Goal: Task Accomplishment & Management: Manage account settings

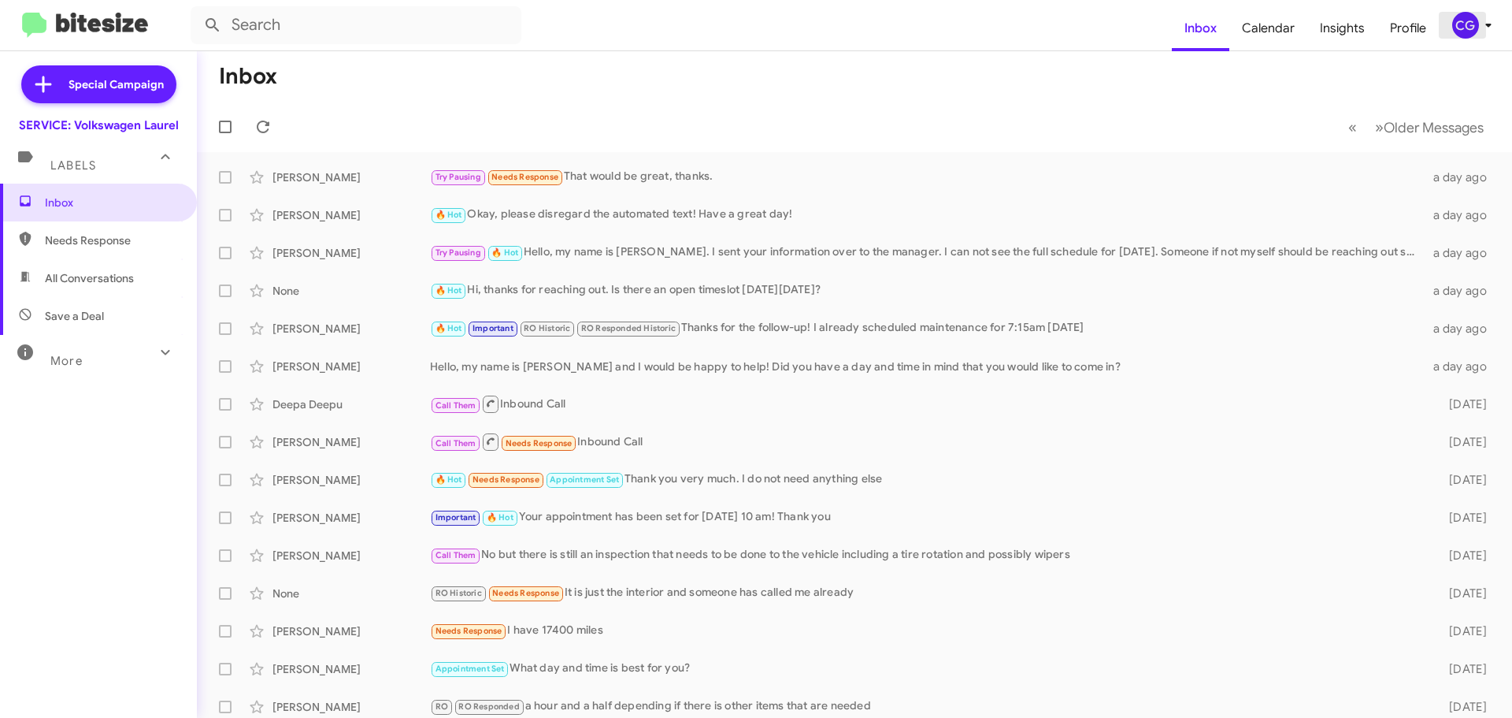
click at [1476, 31] on div "CG" at bounding box center [1466, 25] width 27 height 27
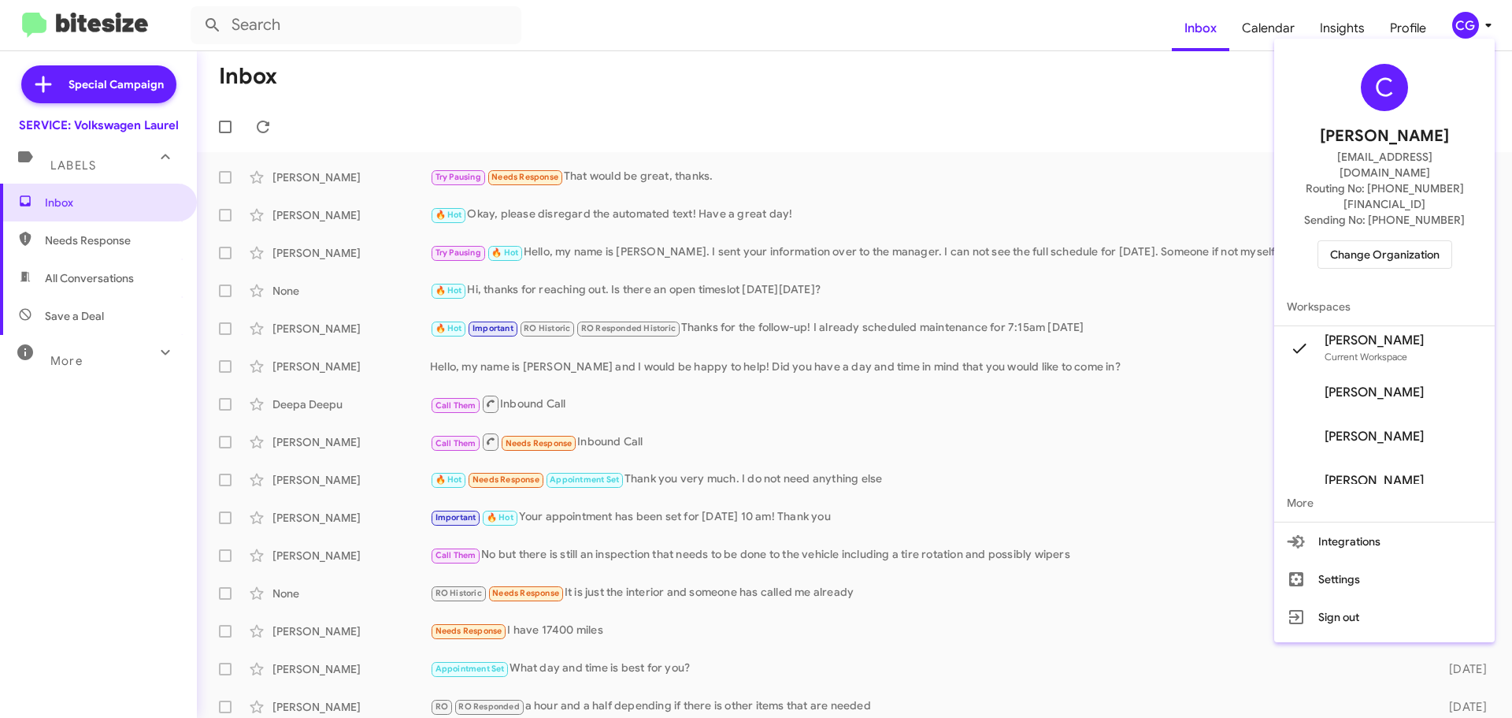
click at [1408, 241] on span "Change Organization" at bounding box center [1384, 254] width 109 height 27
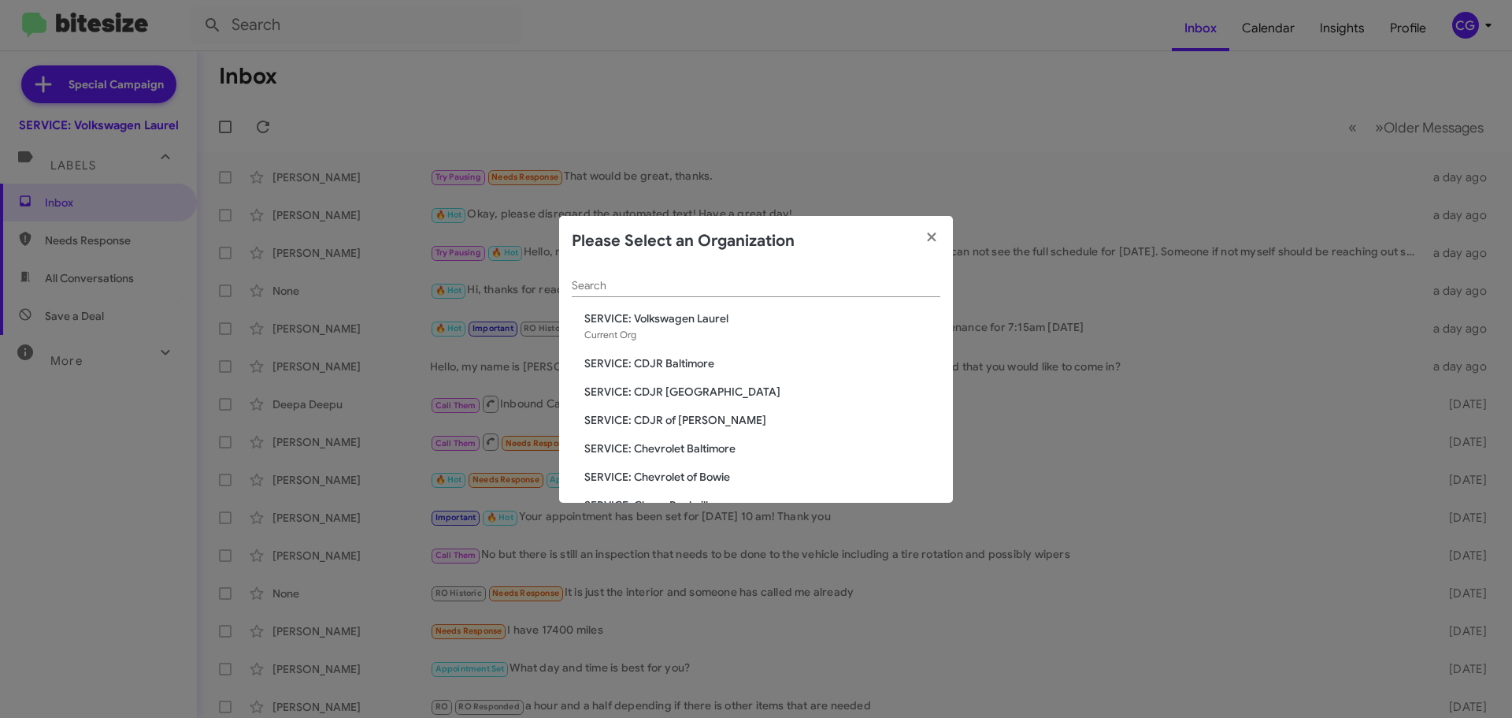
click at [647, 421] on span "SERVICE: CDJR of [PERSON_NAME]" at bounding box center [762, 420] width 356 height 16
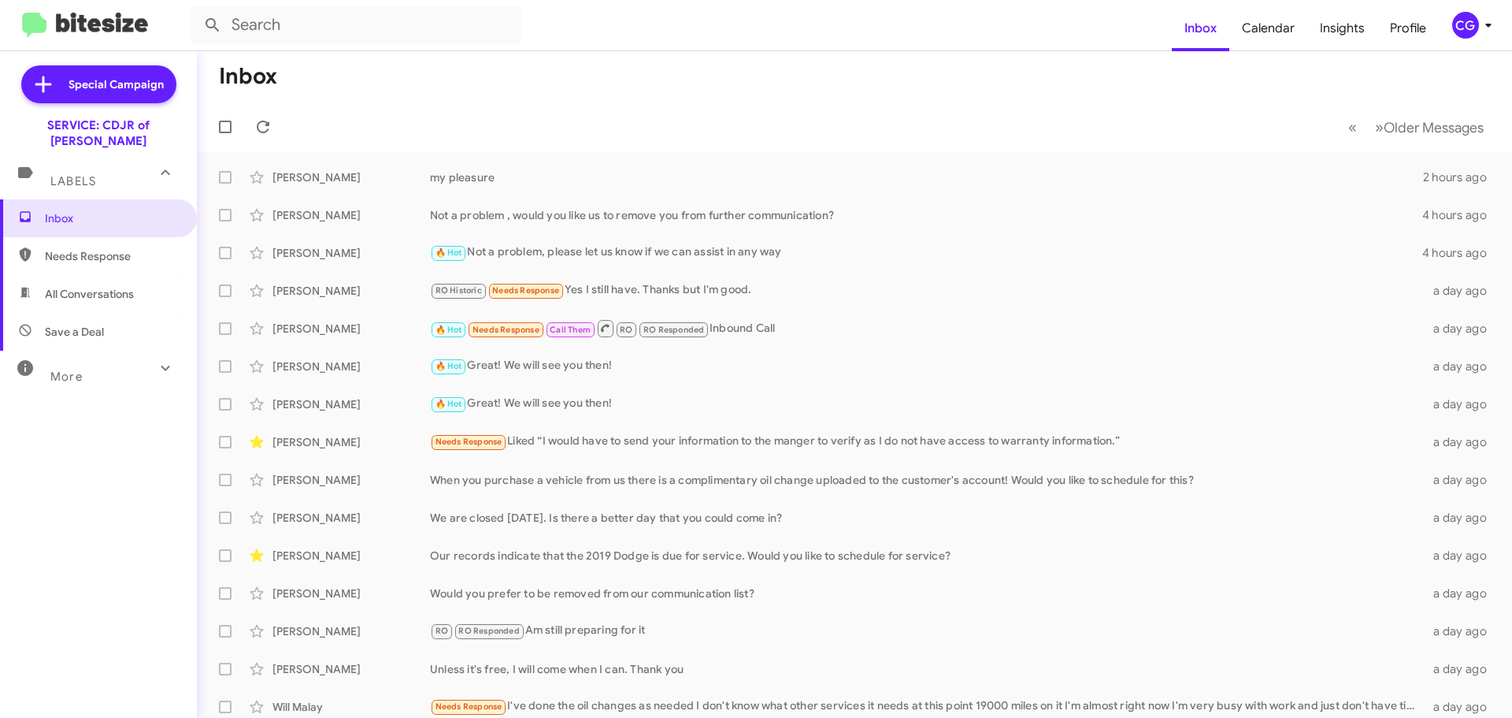
click at [1465, 34] on div "CG" at bounding box center [1466, 25] width 27 height 27
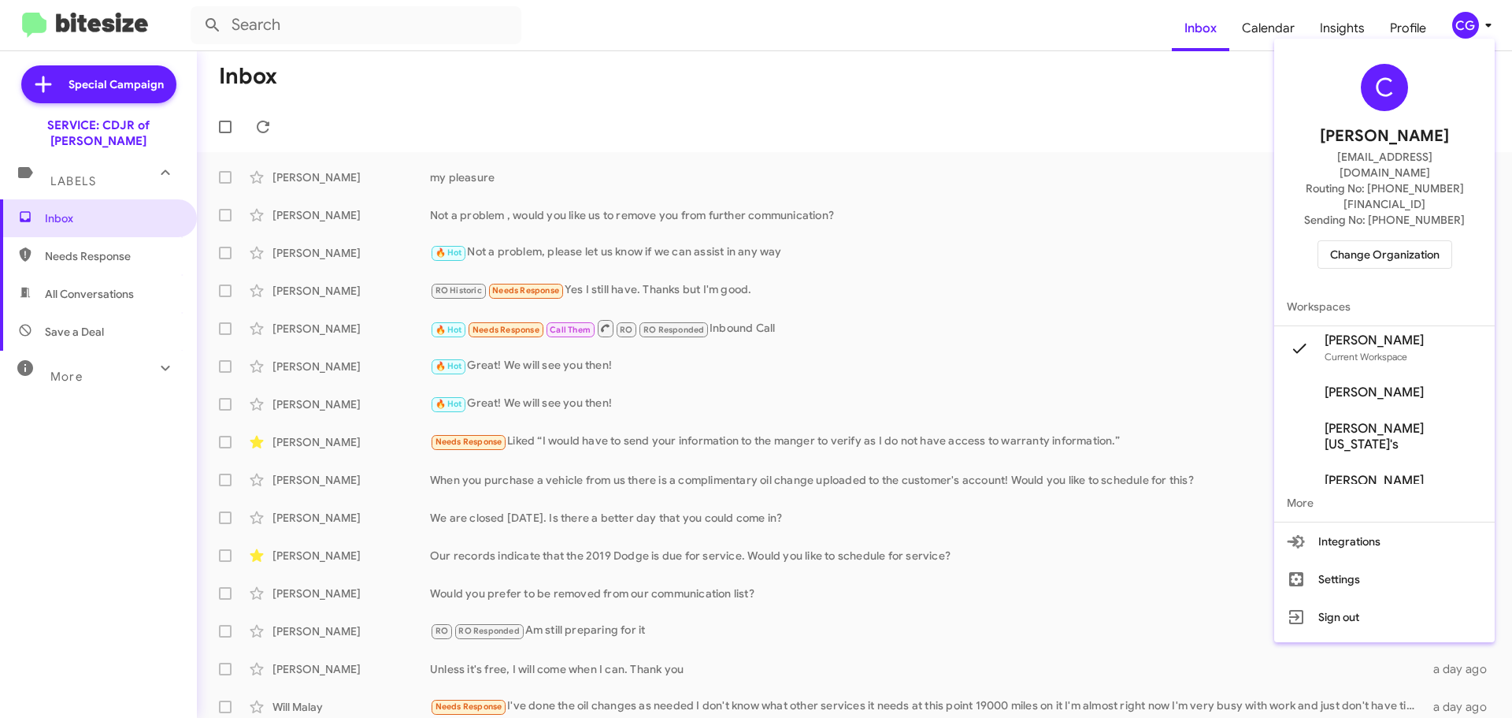
click at [1424, 241] on span "Change Organization" at bounding box center [1384, 254] width 109 height 27
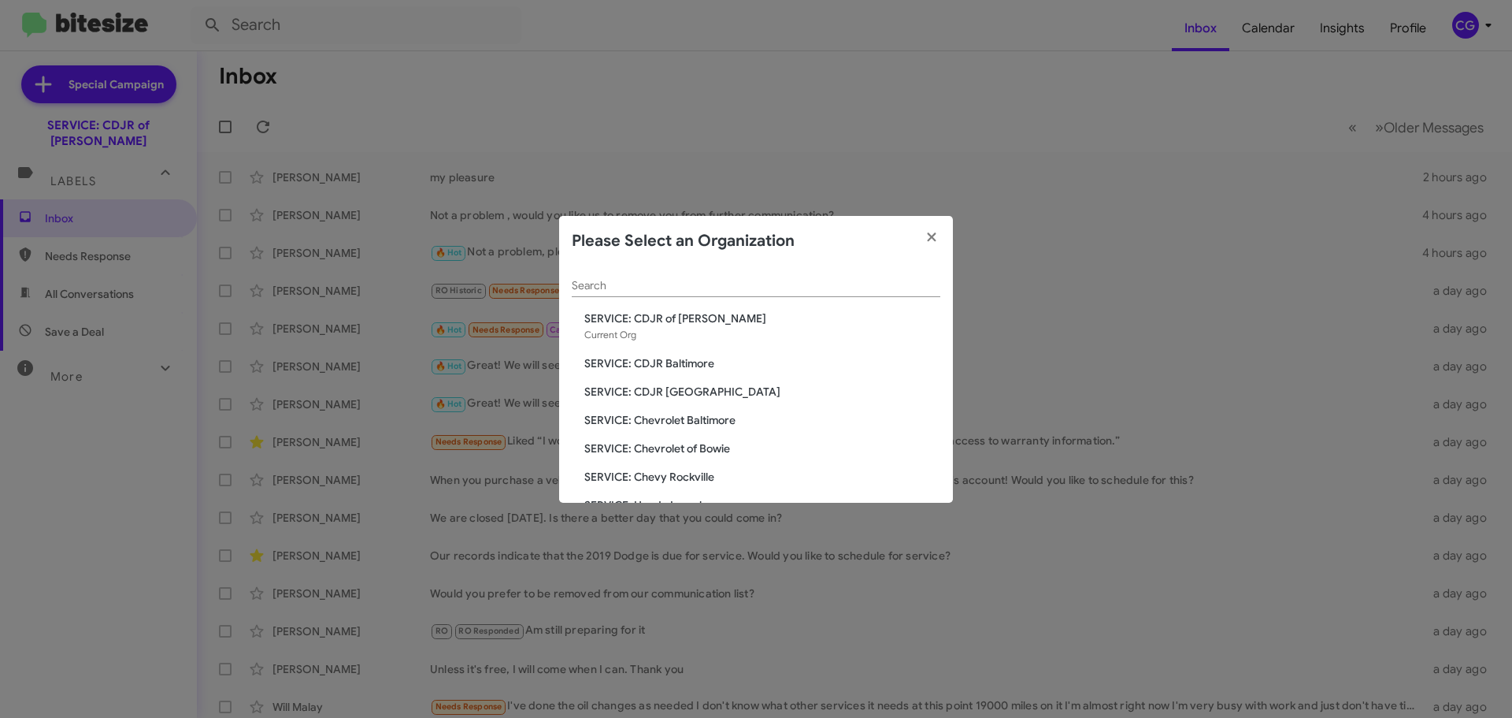
click at [677, 391] on span "SERVICE: CDJR Clarksville" at bounding box center [762, 392] width 356 height 16
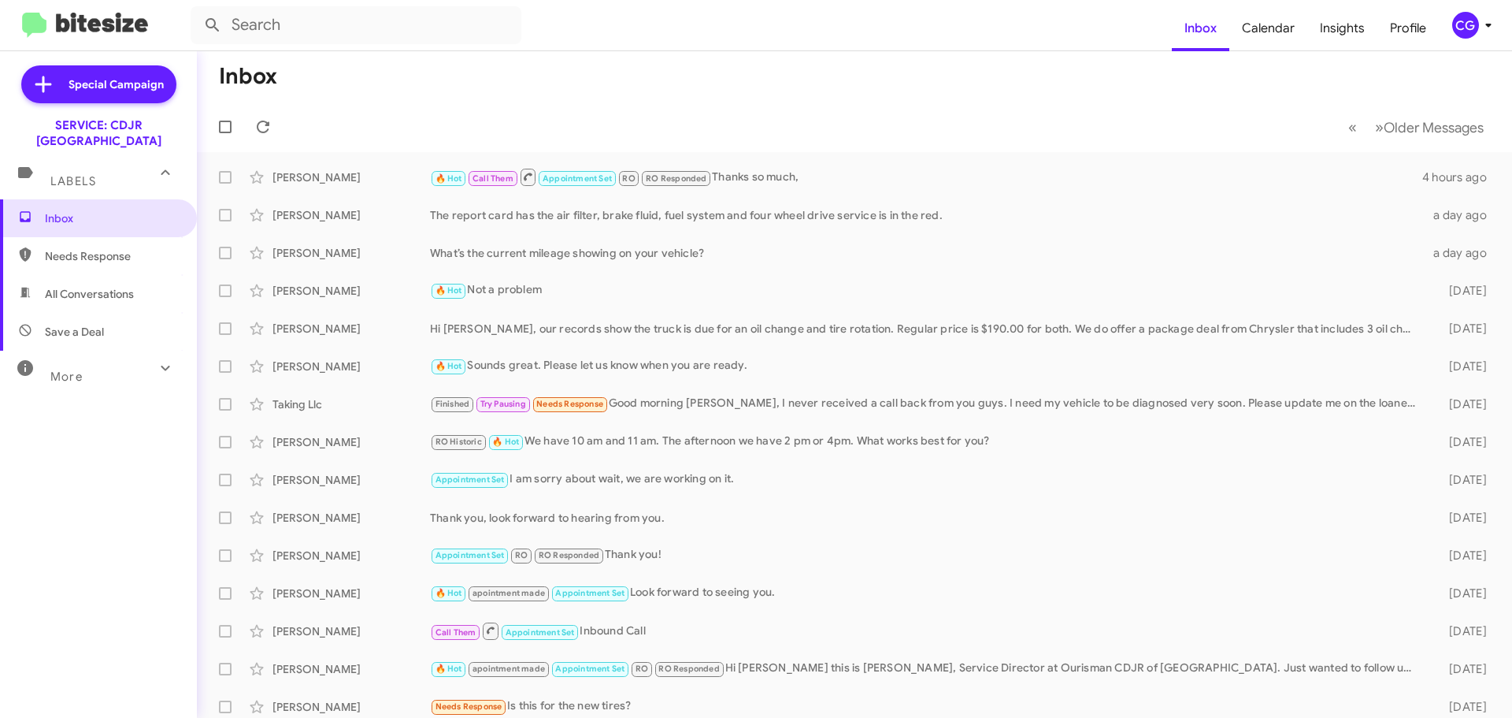
click at [1471, 33] on div "CG" at bounding box center [1466, 25] width 27 height 27
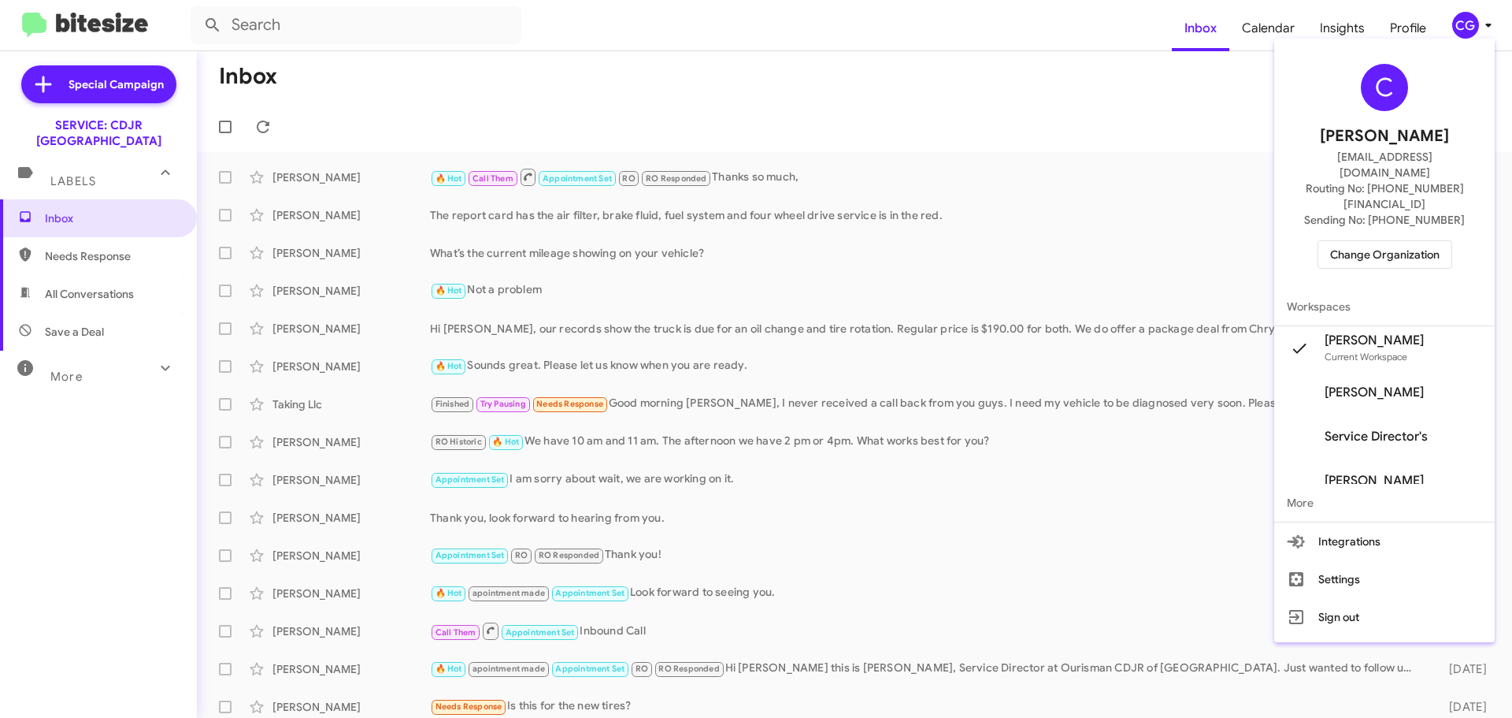
click at [1428, 241] on span "Change Organization" at bounding box center [1384, 254] width 109 height 27
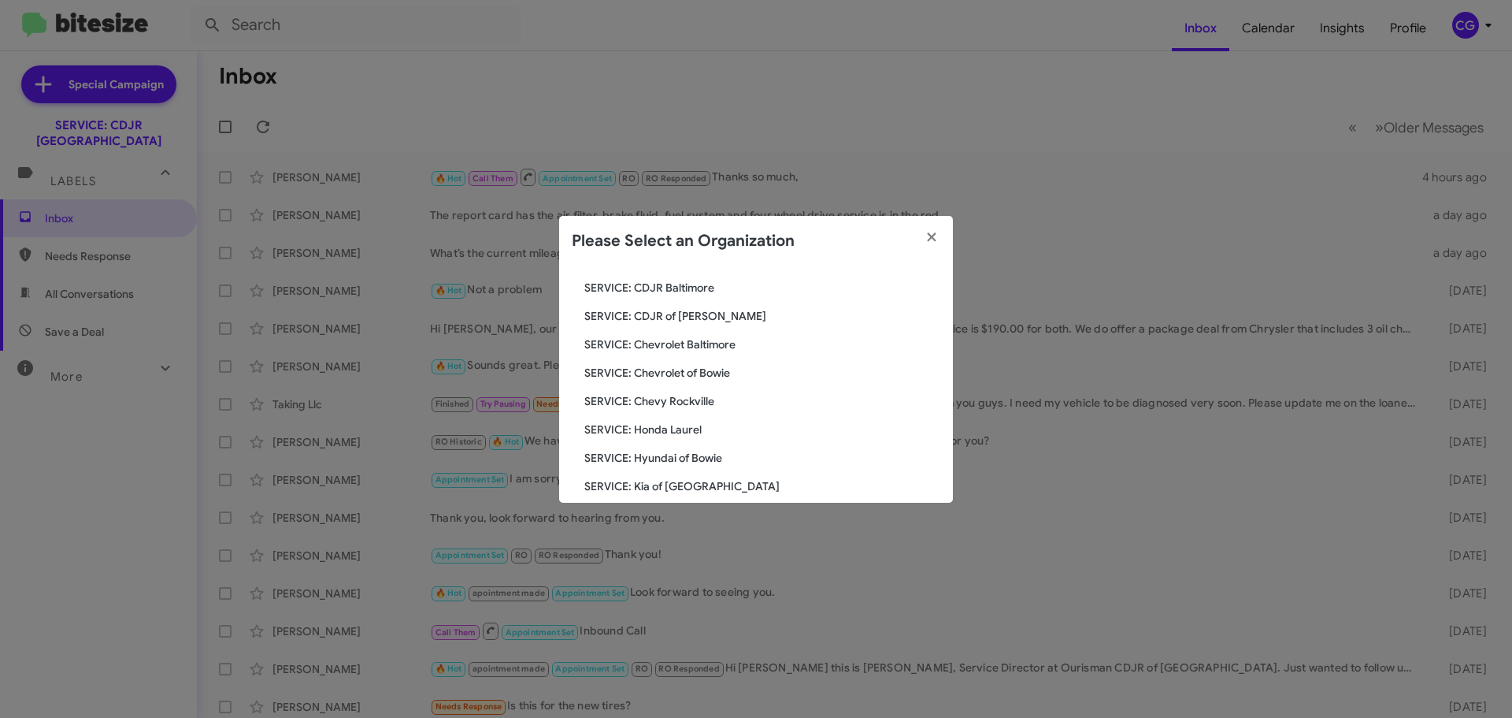
scroll to position [158, 0]
click at [701, 324] on span "SERVICE: Chevy Rockville" at bounding box center [762, 319] width 356 height 16
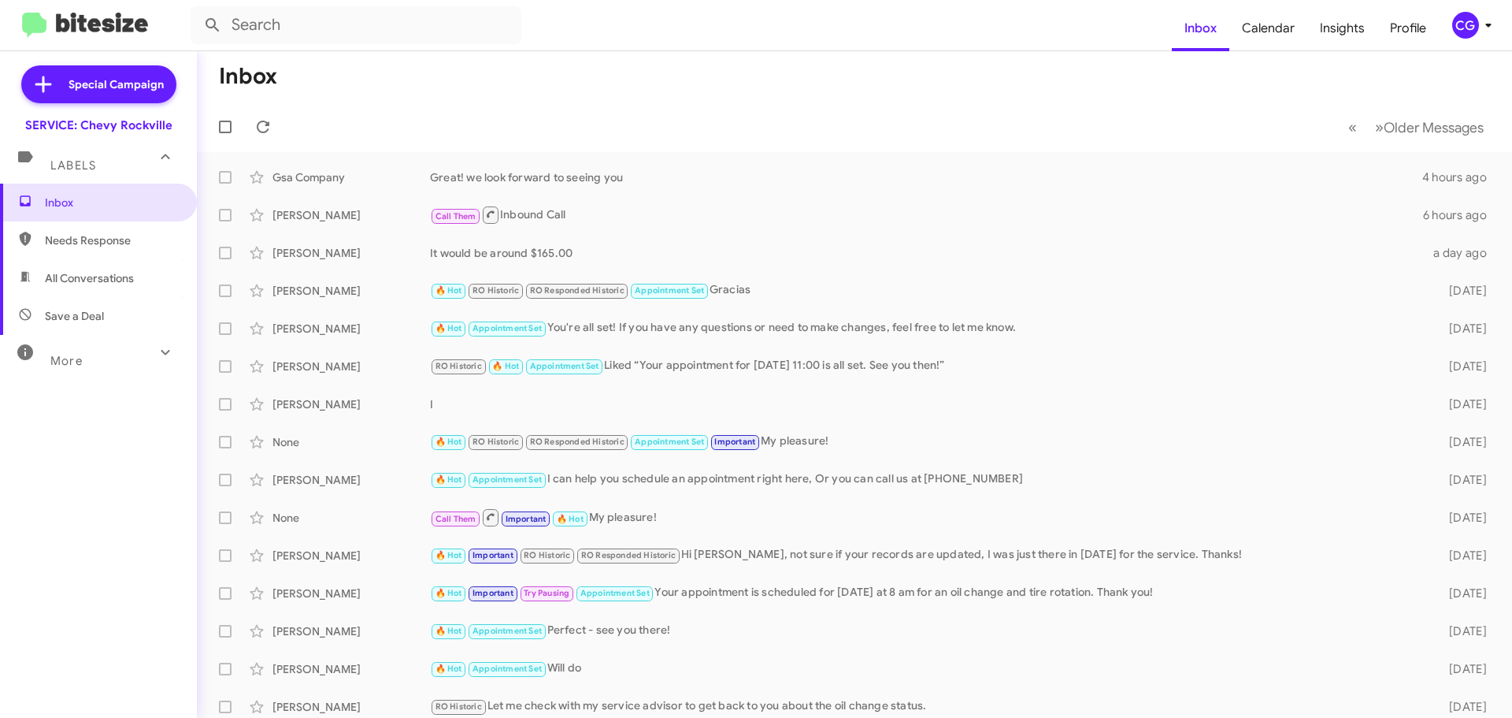
click at [1479, 32] on icon at bounding box center [1488, 25] width 19 height 19
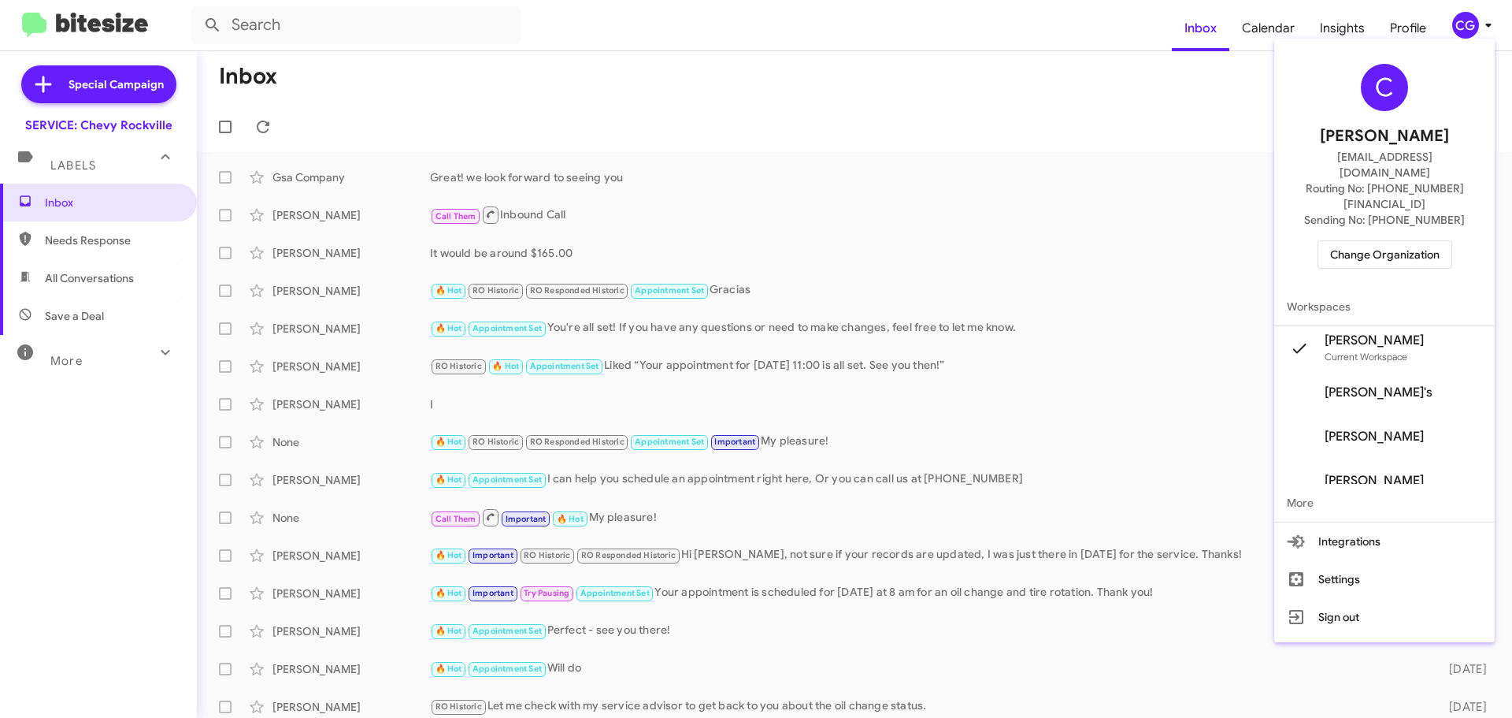
click at [1370, 241] on span "Change Organization" at bounding box center [1384, 254] width 109 height 27
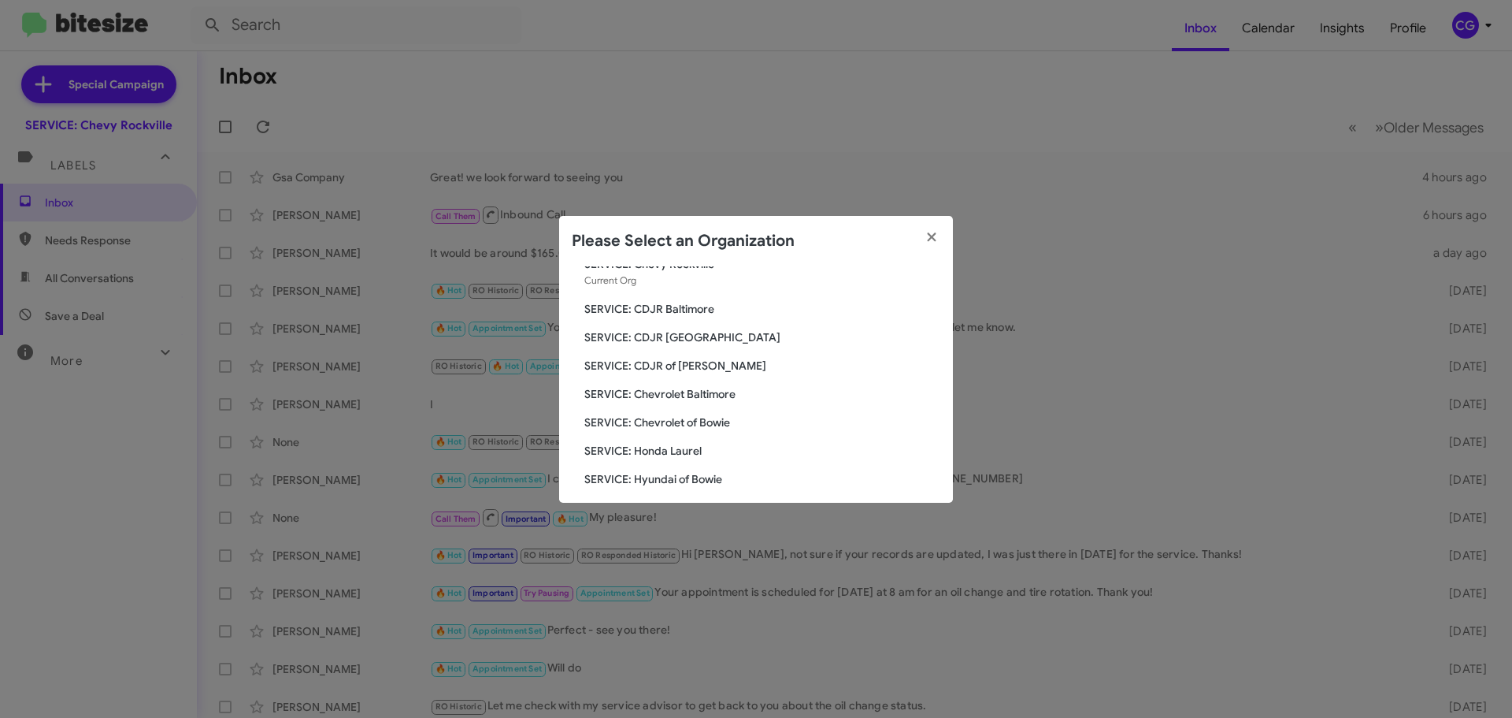
scroll to position [79, 0]
click at [688, 345] on span "SERVICE: CDJR of [PERSON_NAME]" at bounding box center [762, 341] width 356 height 16
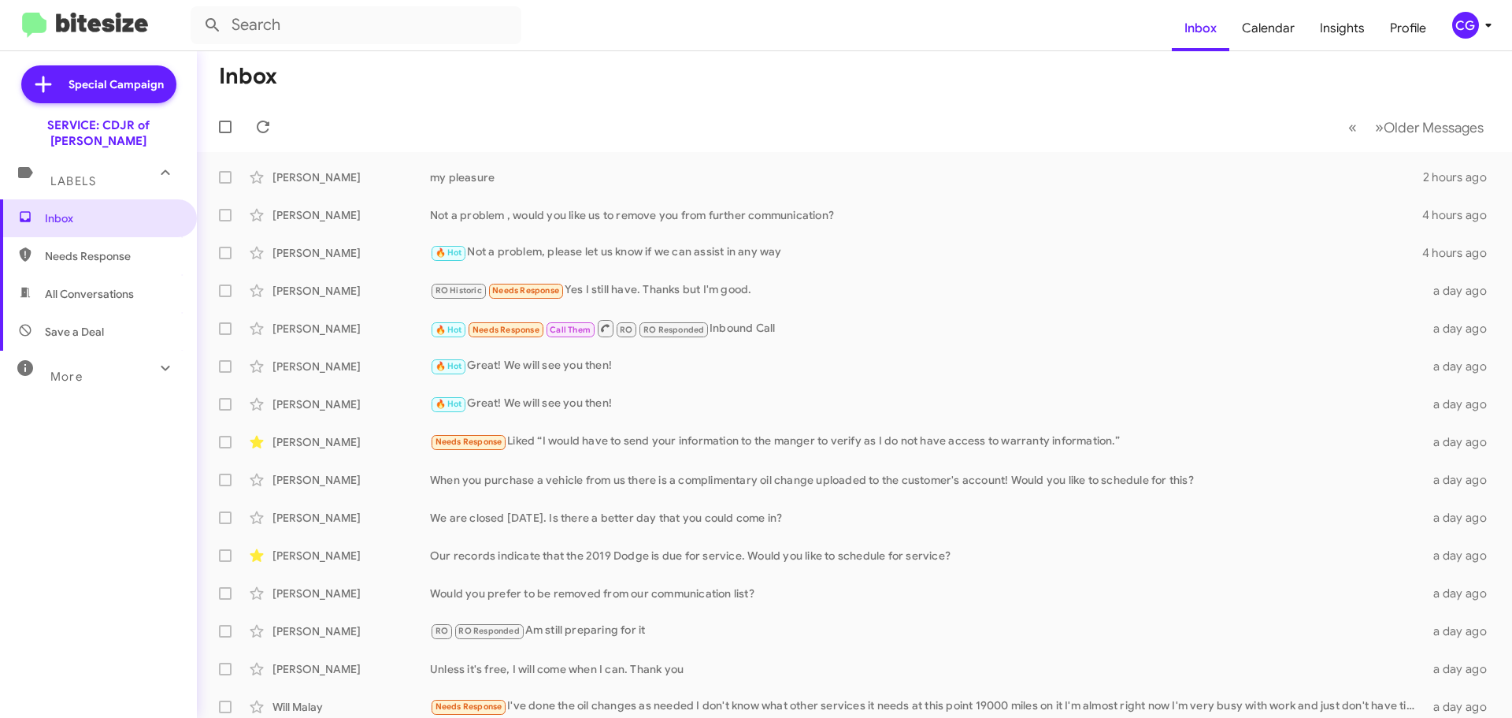
click at [1472, 35] on div "CG" at bounding box center [1466, 25] width 27 height 27
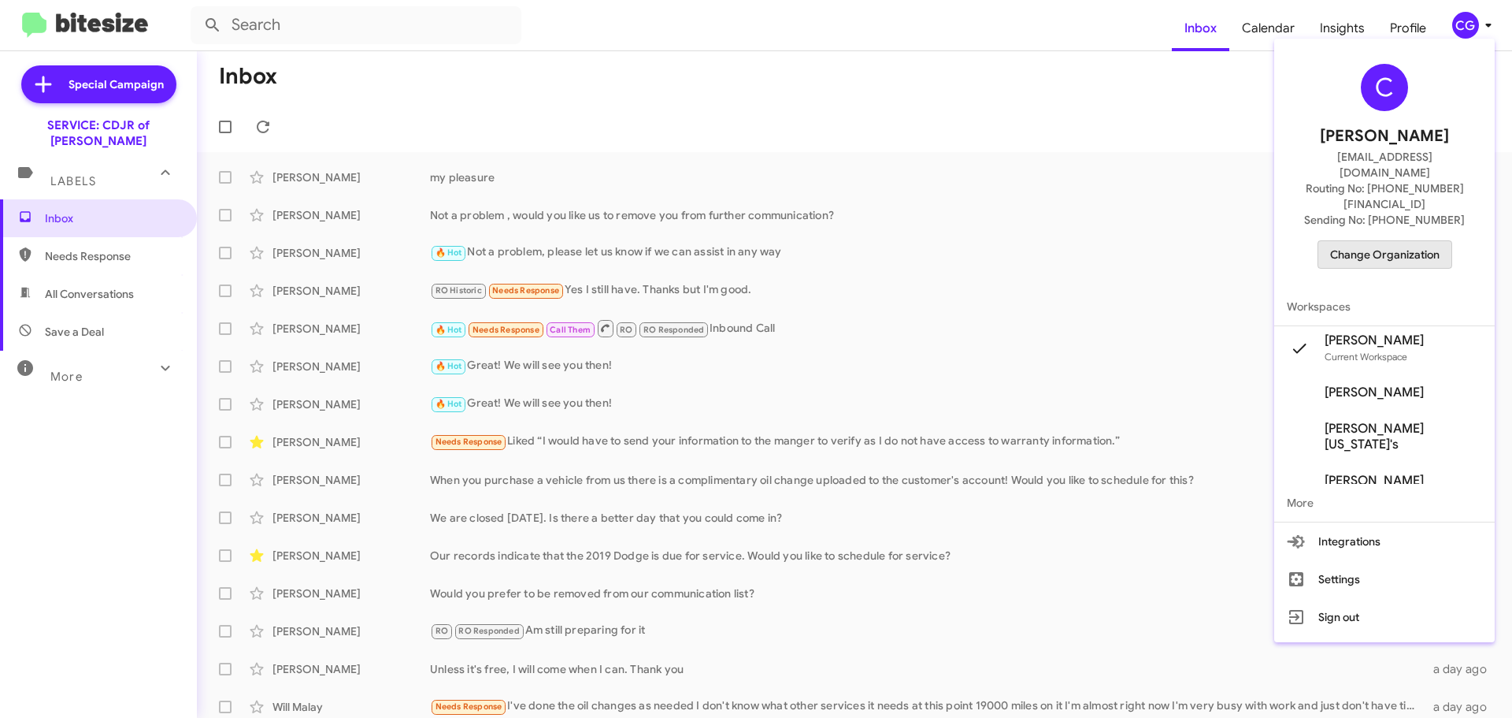
click at [1412, 241] on span "Change Organization" at bounding box center [1384, 254] width 109 height 27
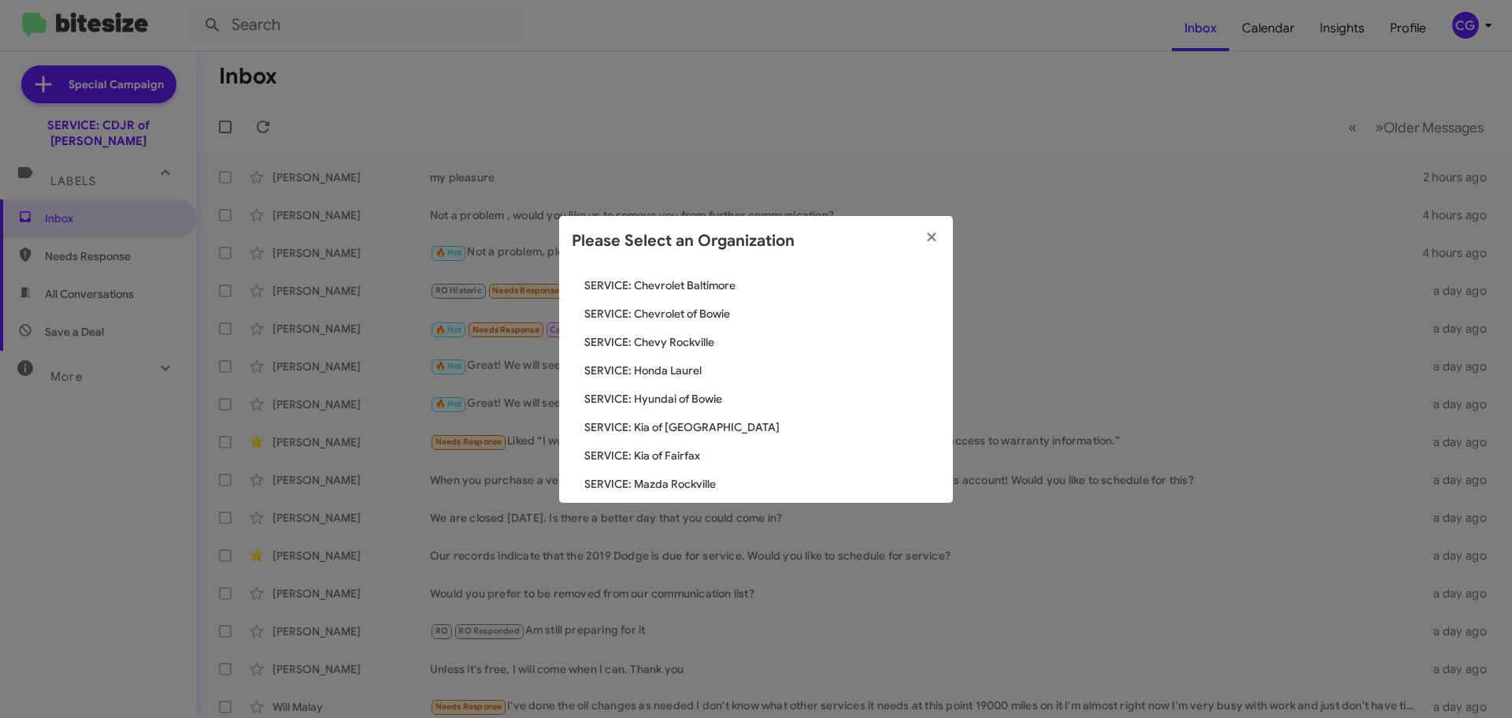
scroll to position [158, 0]
click at [681, 376] on span "SERVICE: Hyundai of Bowie" at bounding box center [762, 376] width 356 height 16
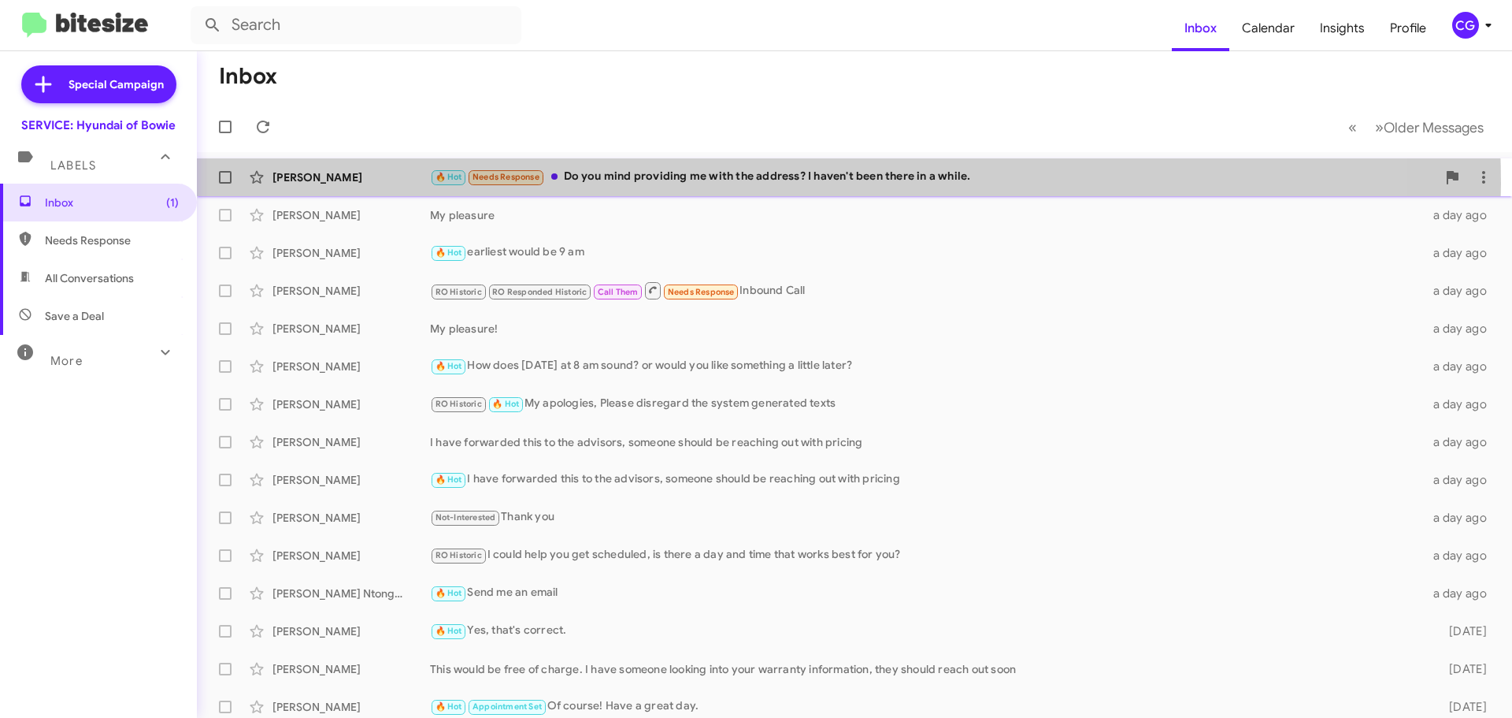
click at [755, 187] on div "[PERSON_NAME] 🔥 Hot Needs Response Do you mind providing me with the address? I…" at bounding box center [855, 177] width 1290 height 32
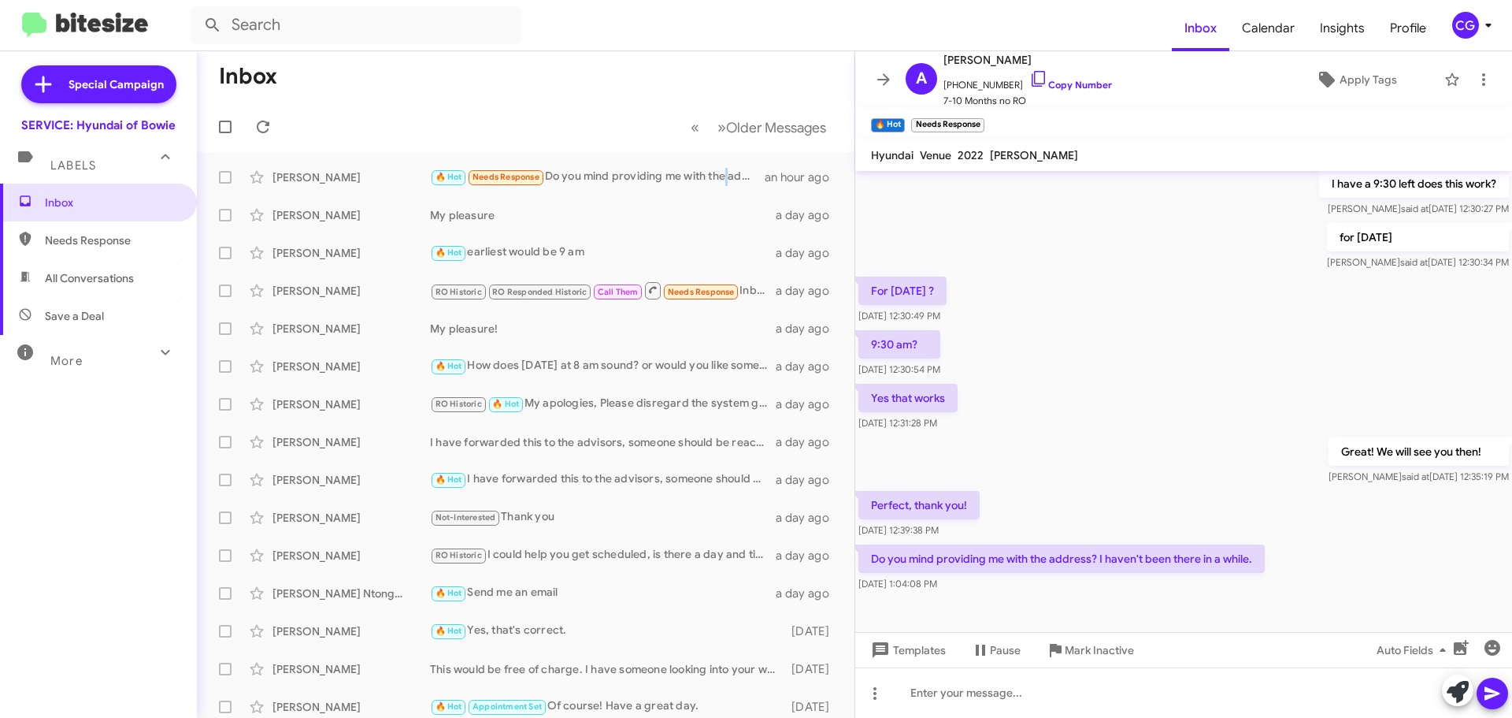
scroll to position [334, 0]
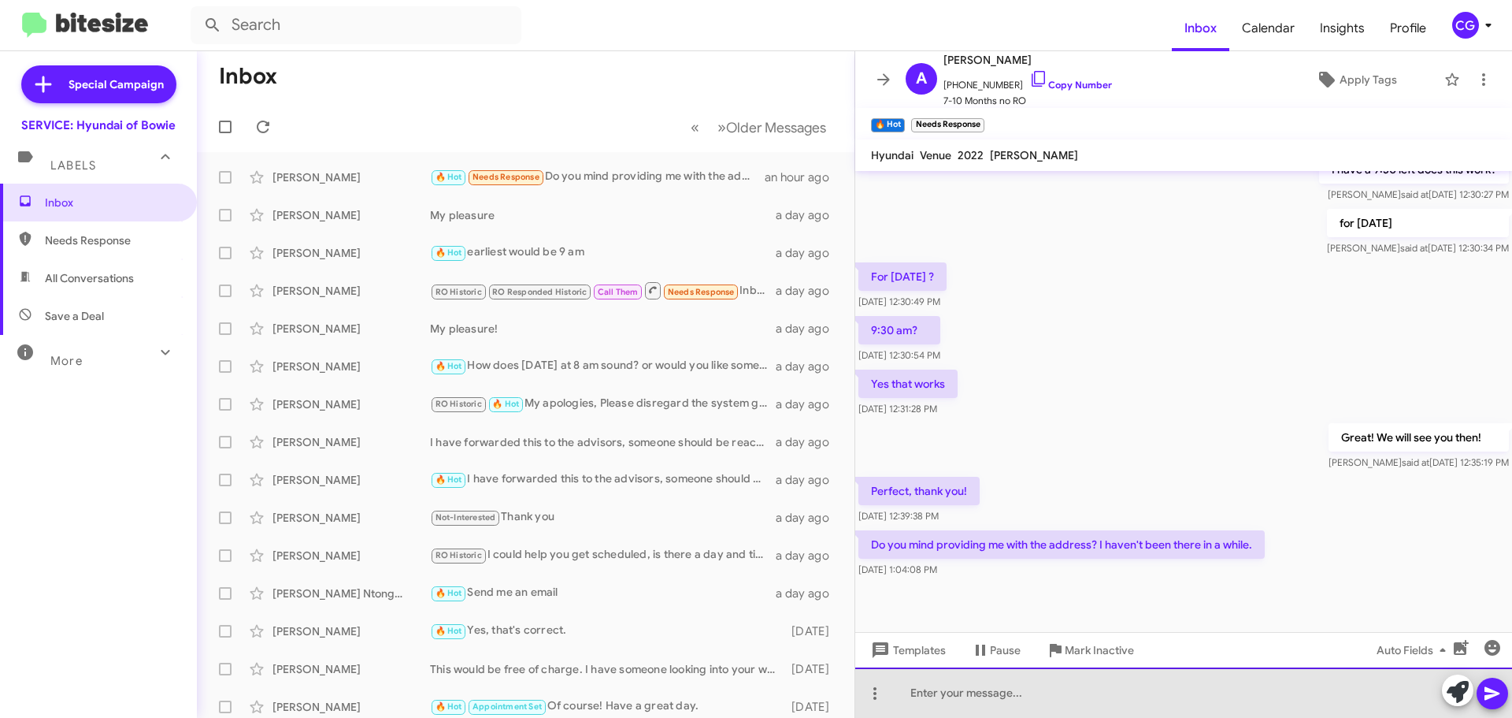
click at [1130, 703] on div at bounding box center [1183, 692] width 657 height 50
drag, startPoint x: 1060, startPoint y: 698, endPoint x: 1011, endPoint y: 686, distance: 50.2
click at [1015, 703] on div "2404 Crain Highway Bowie" at bounding box center [1183, 692] width 657 height 50
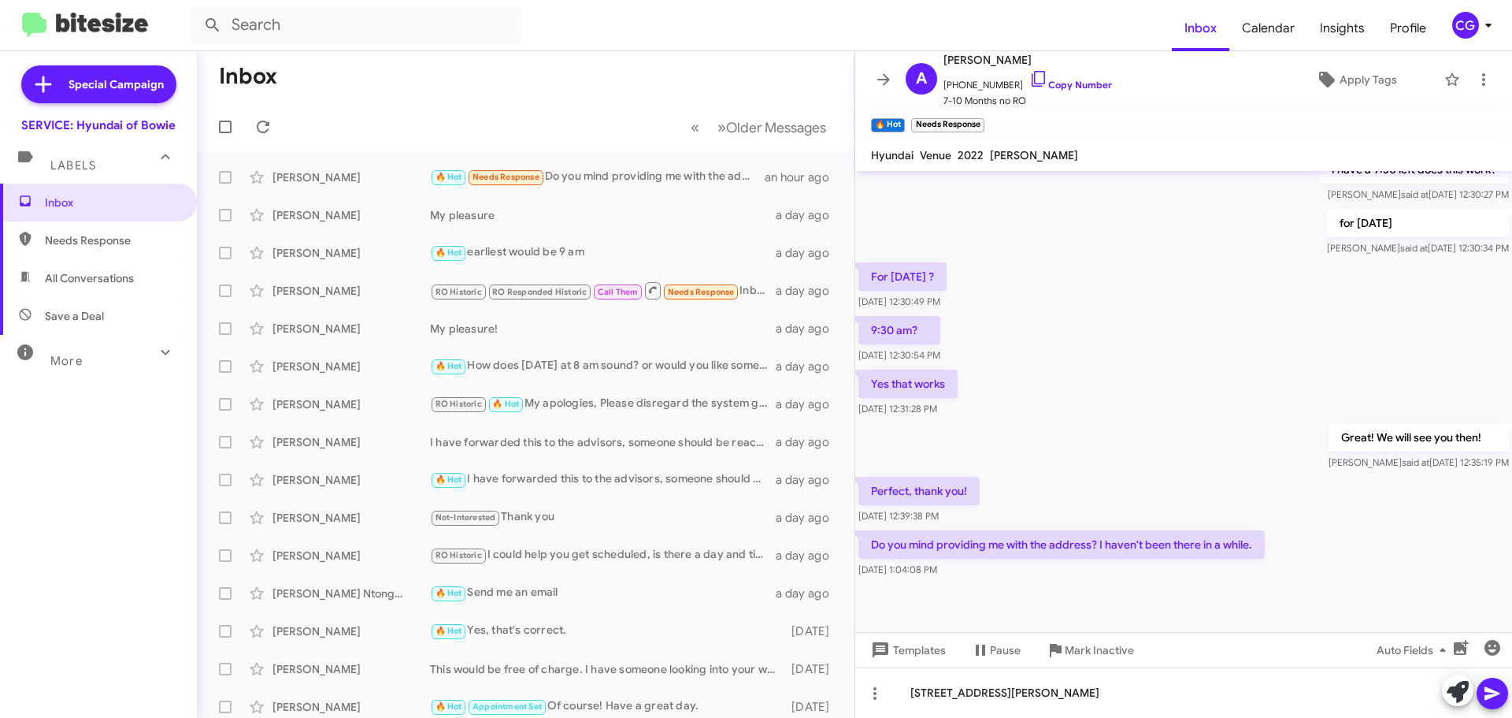
click at [1506, 692] on button at bounding box center [1493, 693] width 32 height 32
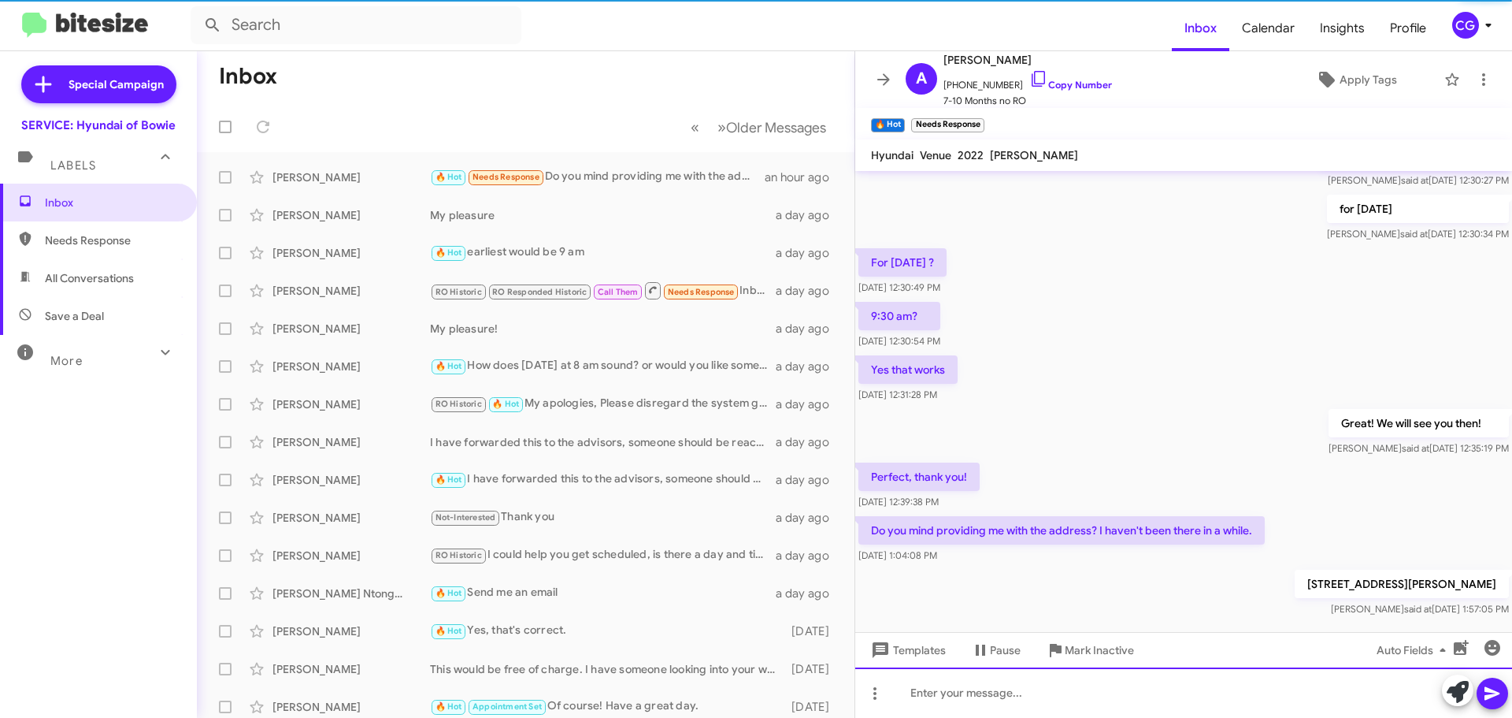
scroll to position [391, 0]
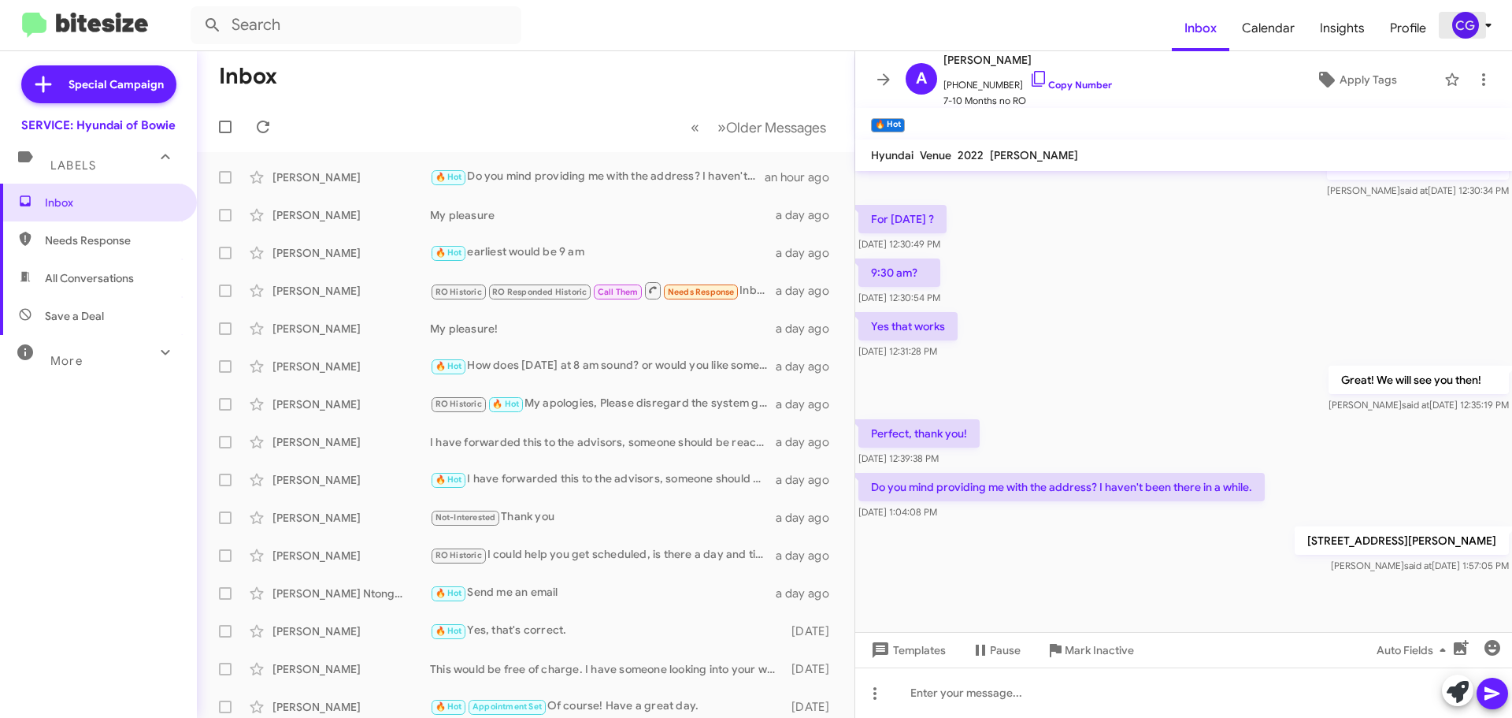
click at [1479, 27] on span "CG" at bounding box center [1475, 25] width 47 height 27
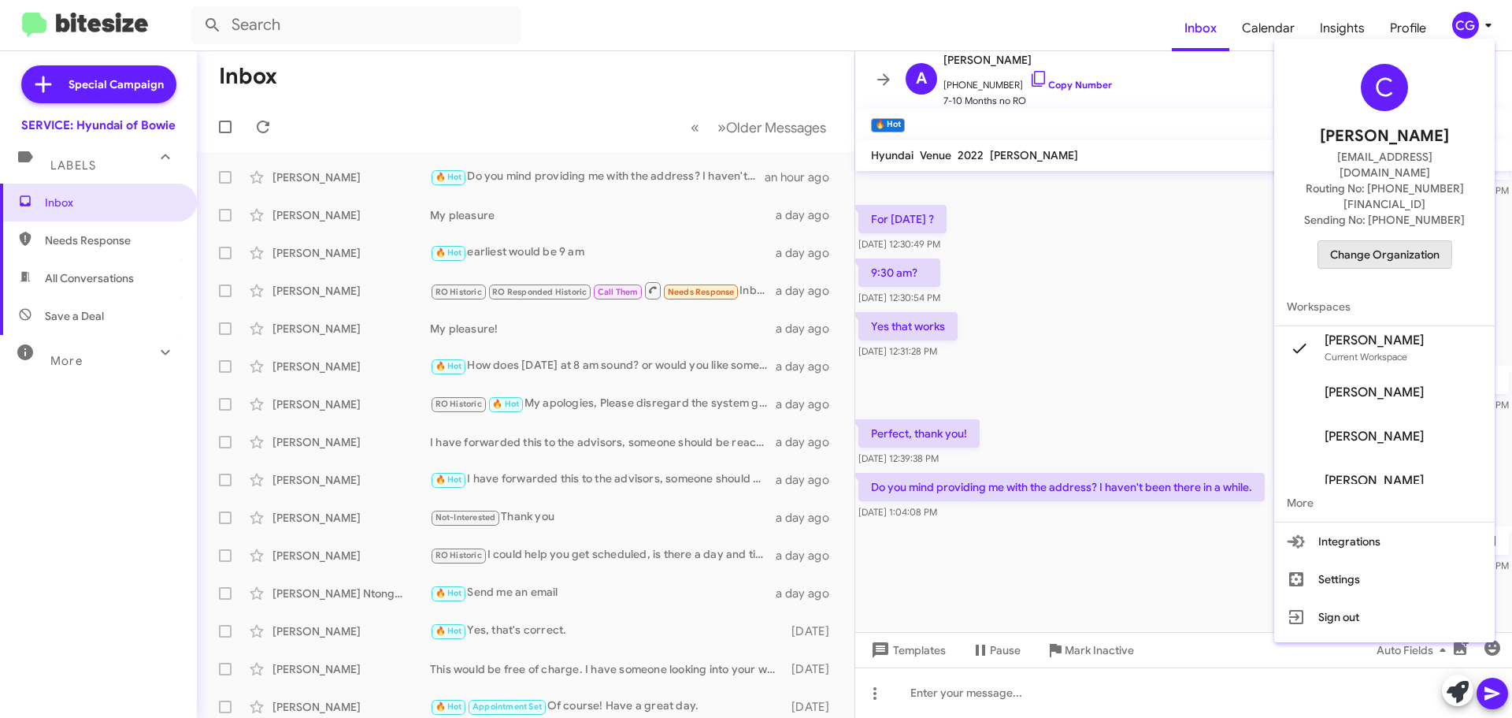
click at [1356, 241] on span "Change Organization" at bounding box center [1384, 254] width 109 height 27
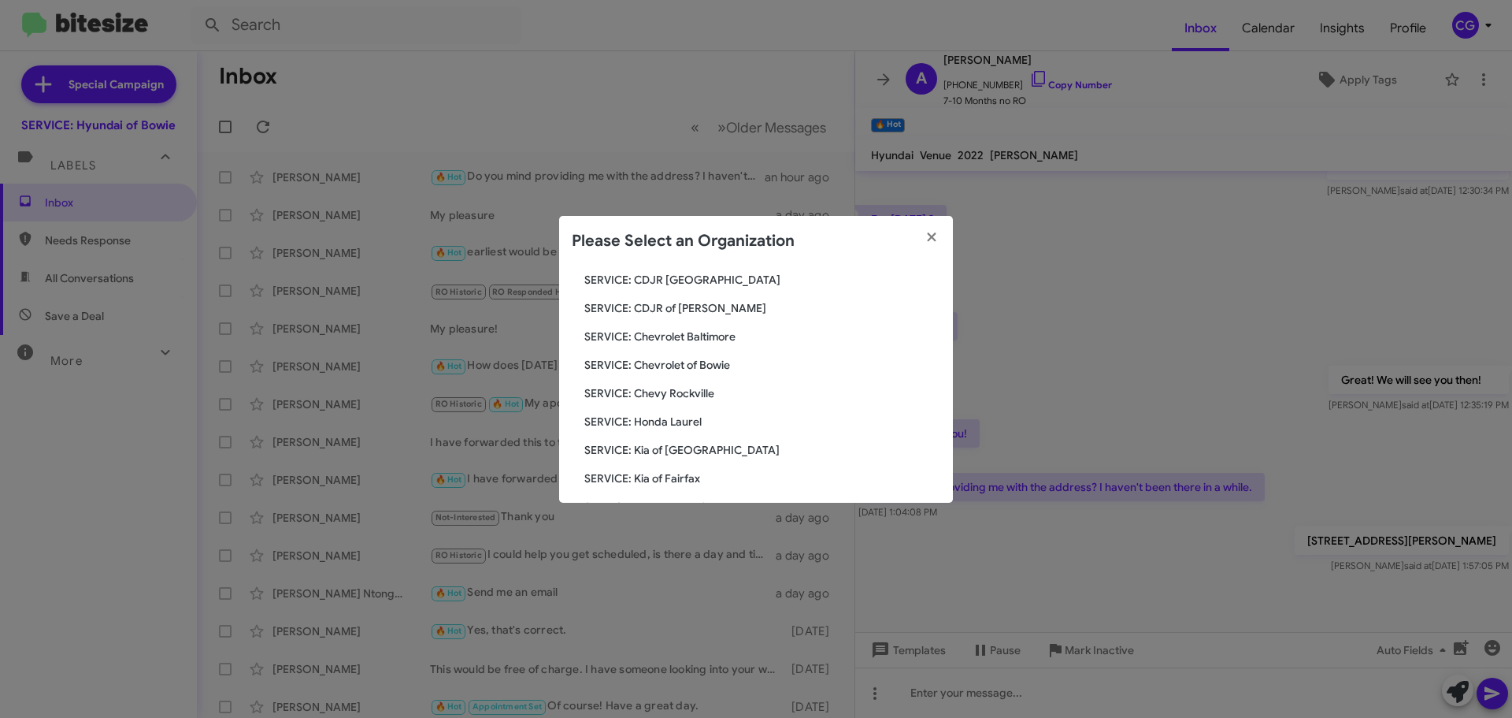
scroll to position [291, 0]
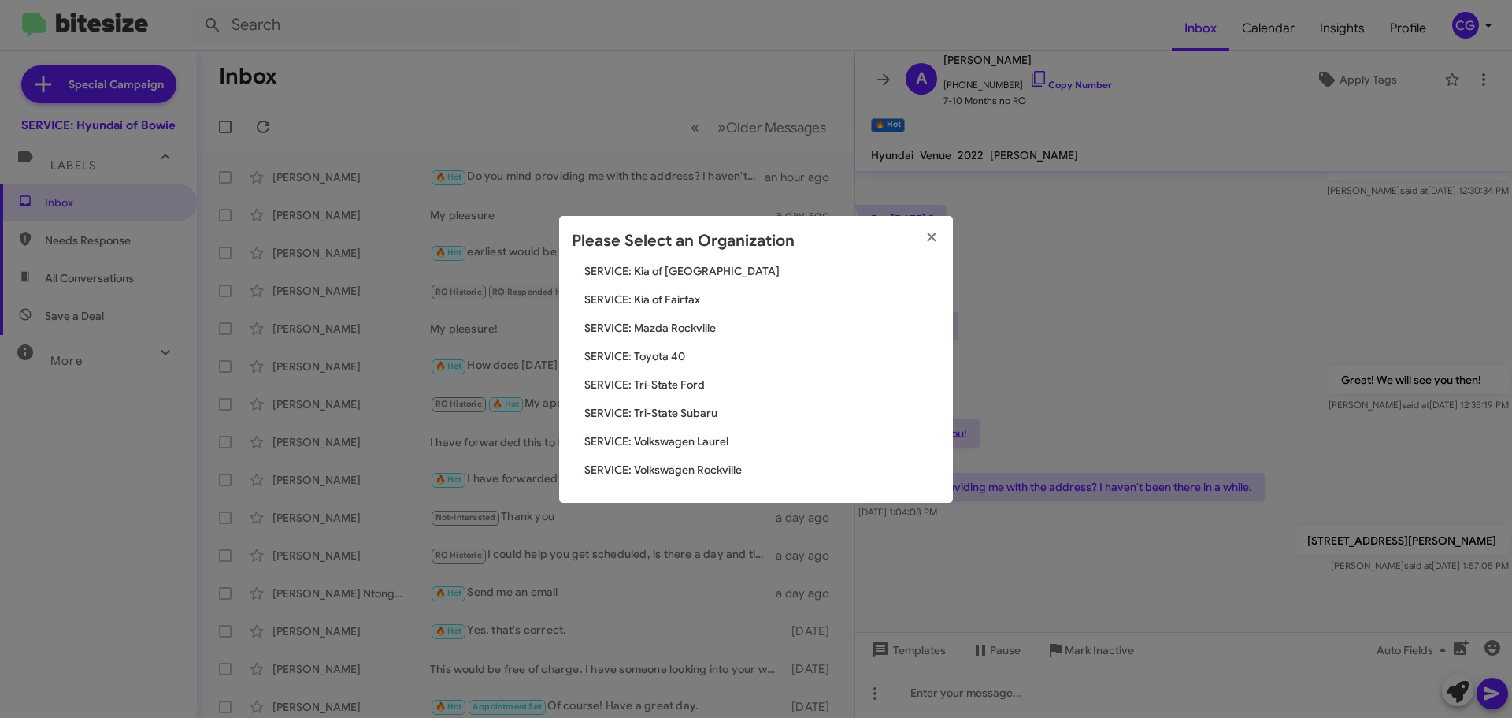
click at [676, 383] on span "SERVICE: Tri-State Ford" at bounding box center [762, 385] width 356 height 16
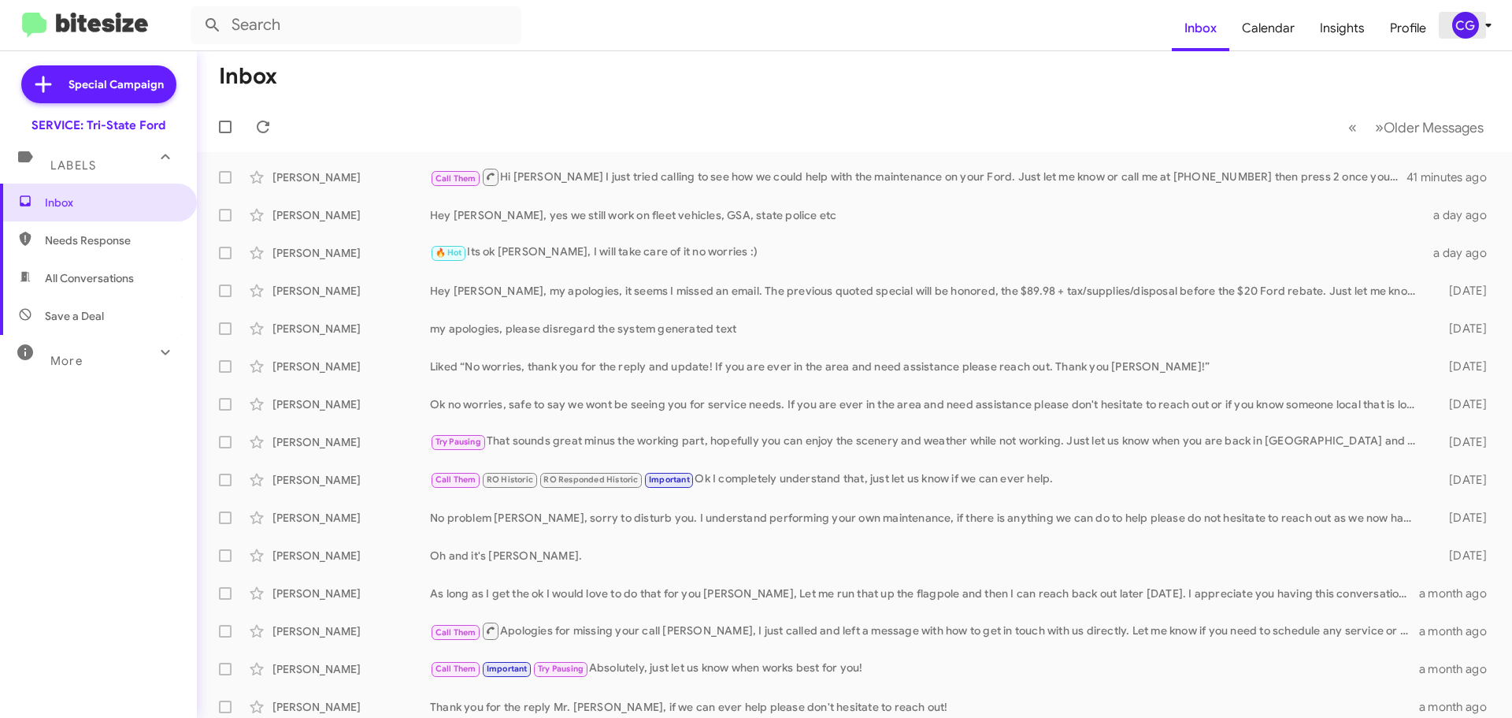
click at [1459, 22] on div "CG" at bounding box center [1466, 25] width 27 height 27
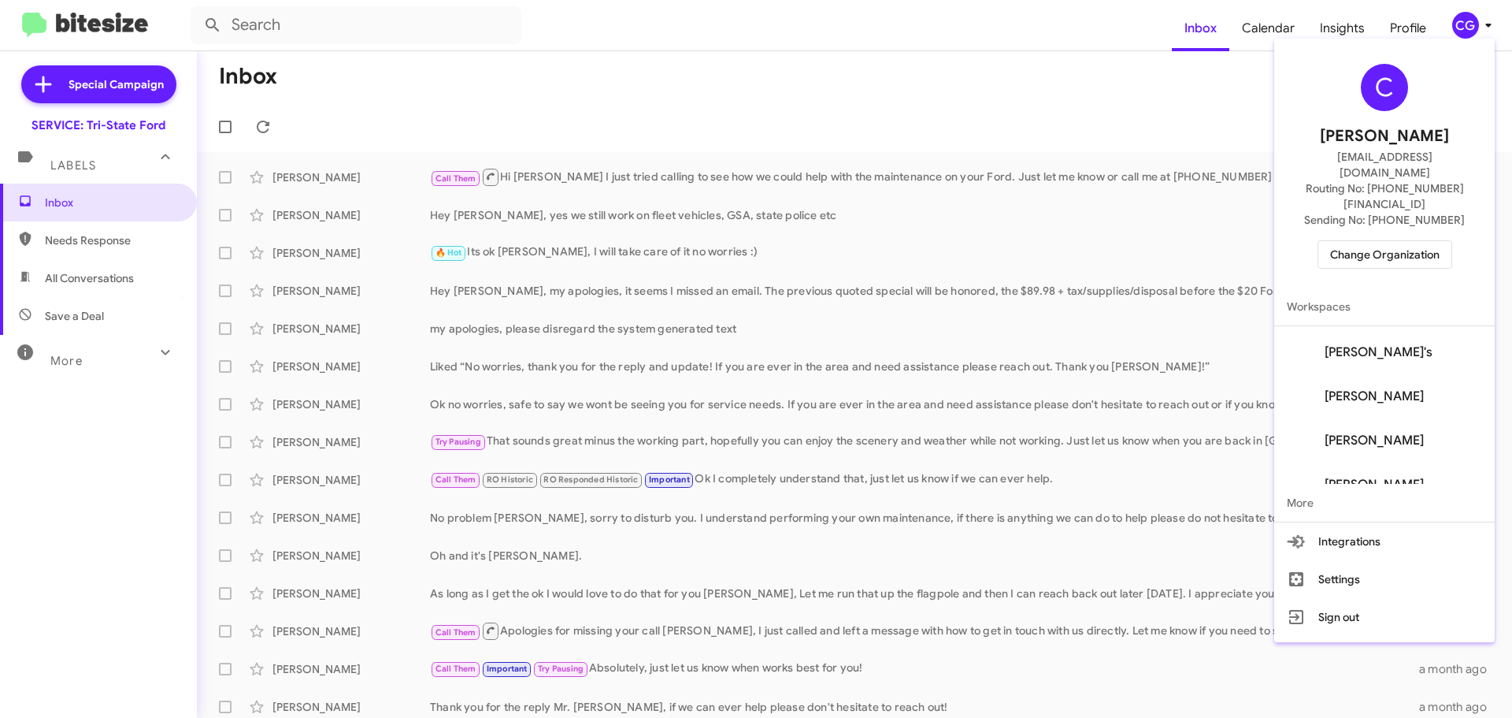
scroll to position [151, 0]
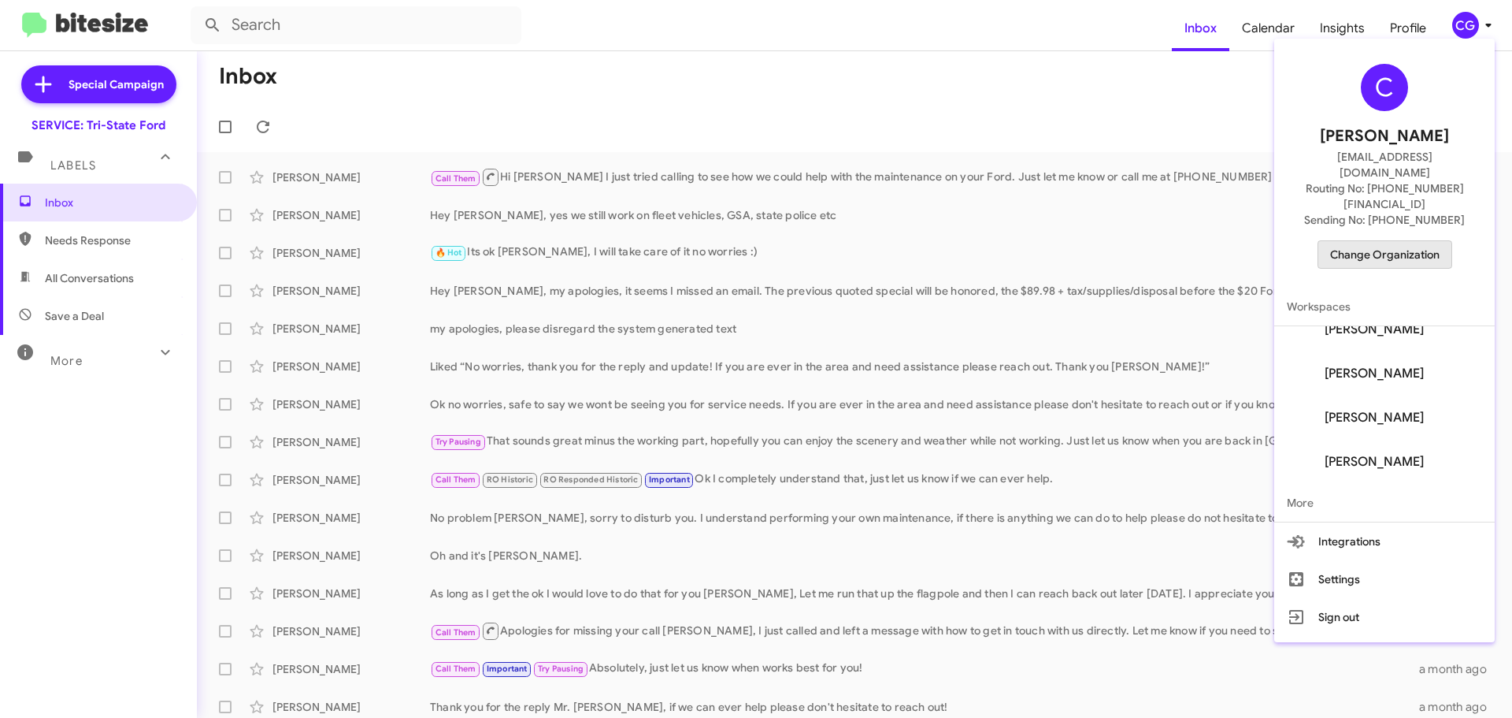
click at [1401, 241] on span "Change Organization" at bounding box center [1384, 254] width 109 height 27
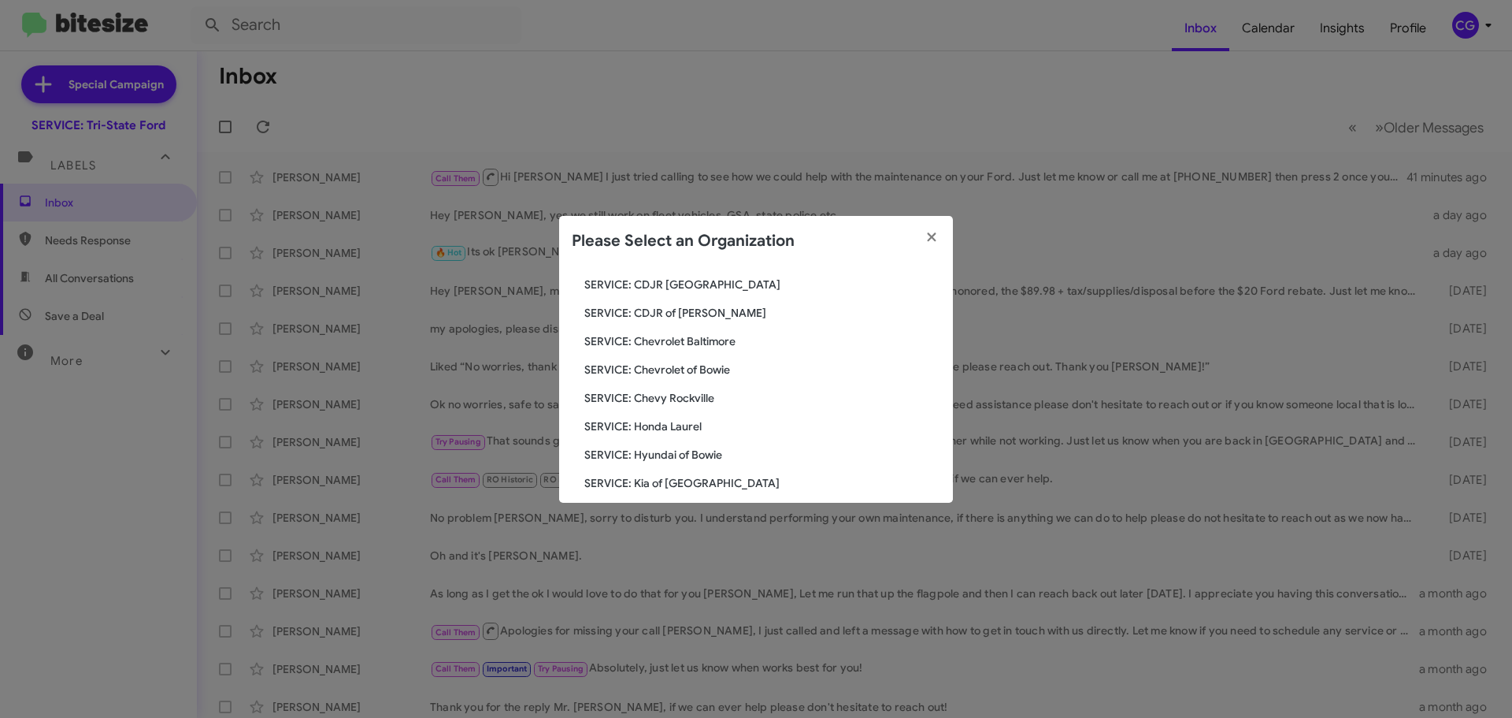
scroll to position [291, 0]
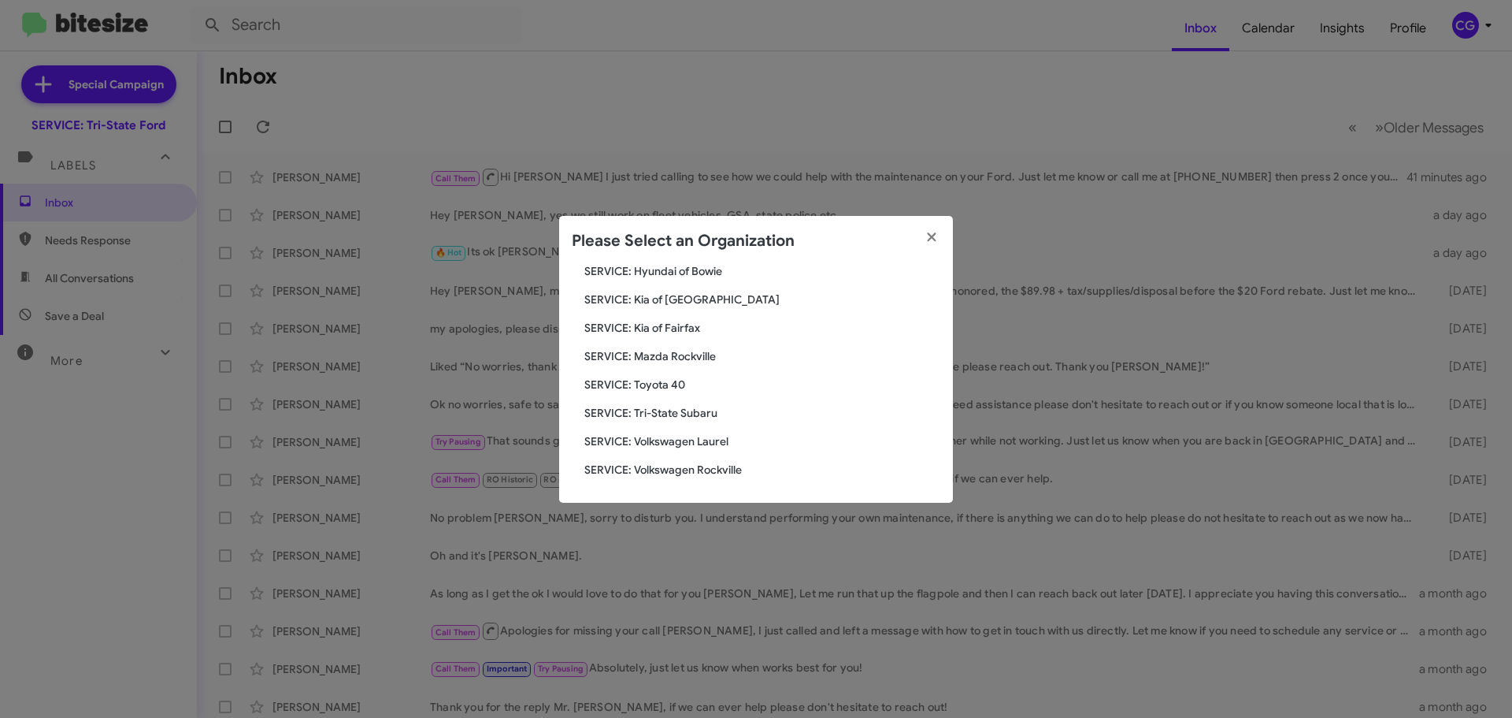
click at [644, 353] on span "SERVICE: Mazda Rockville" at bounding box center [762, 356] width 356 height 16
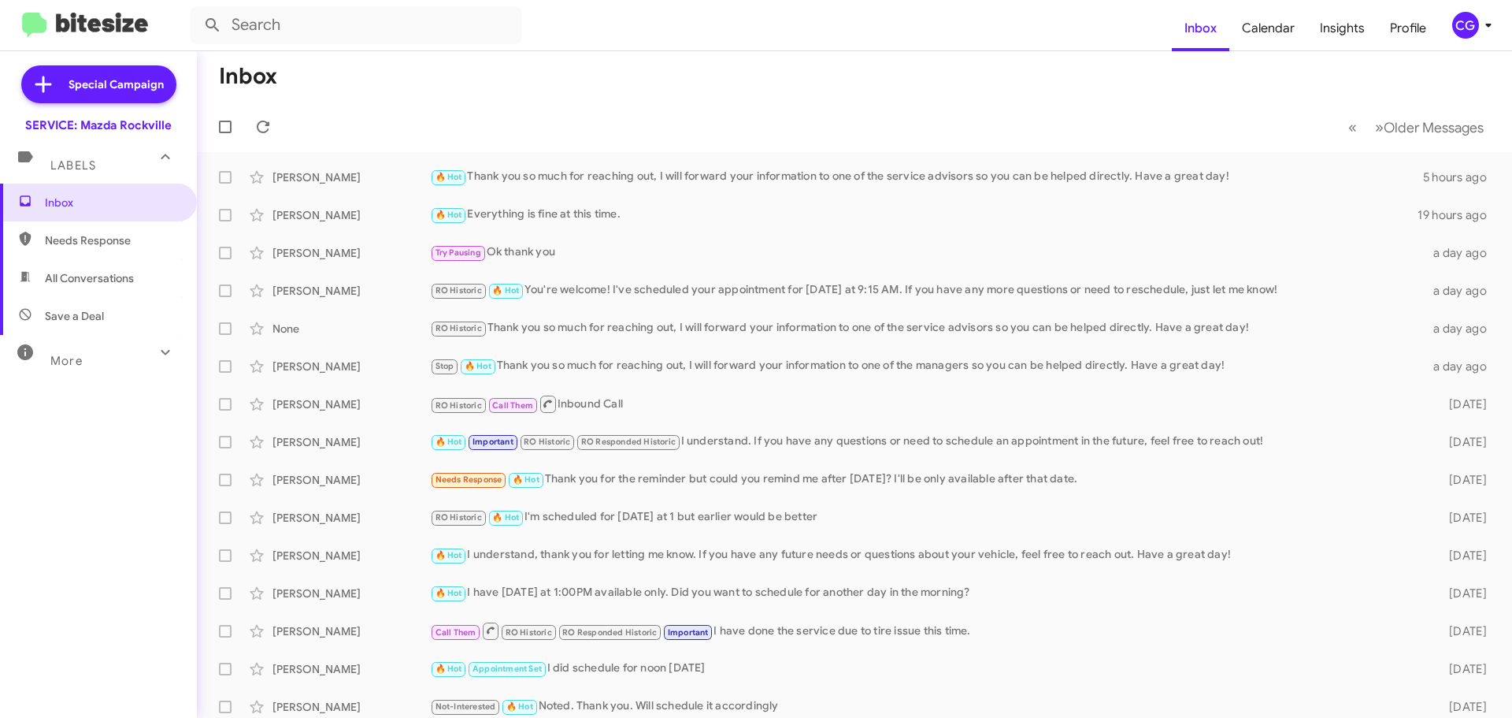
click at [1481, 40] on mat-toolbar "Inbox Calendar Insights Profile CG" at bounding box center [756, 25] width 1512 height 50
click at [1471, 17] on div "CG" at bounding box center [1466, 25] width 27 height 27
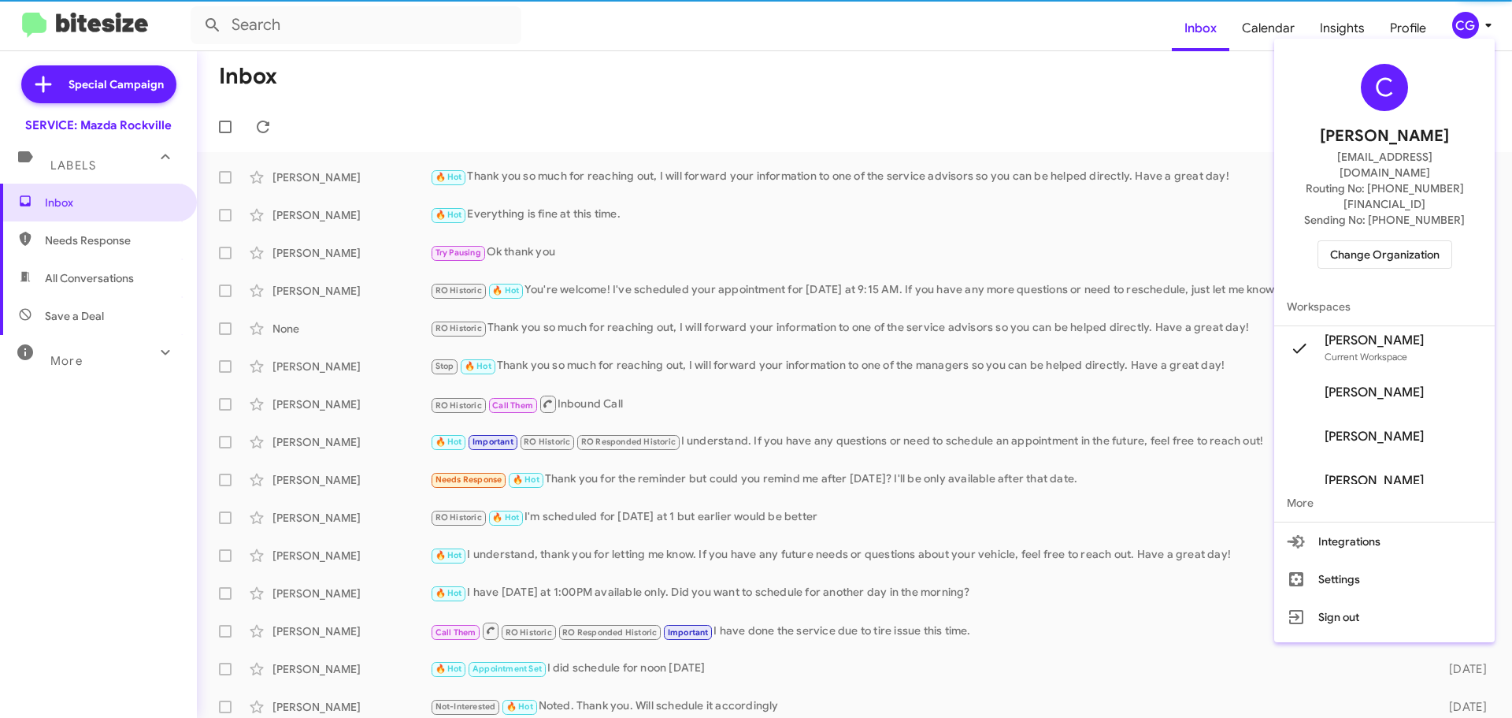
click at [1438, 241] on span "Change Organization" at bounding box center [1384, 254] width 109 height 27
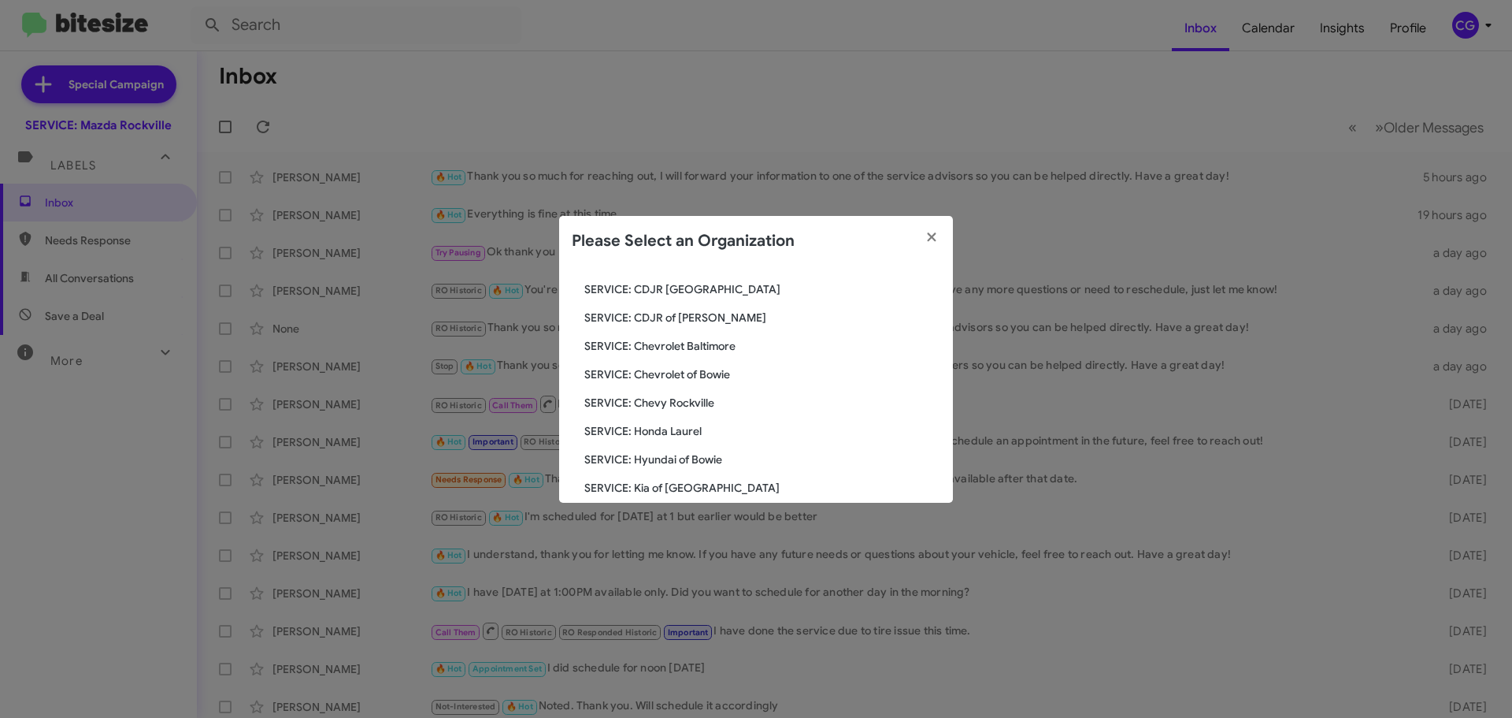
scroll to position [291, 0]
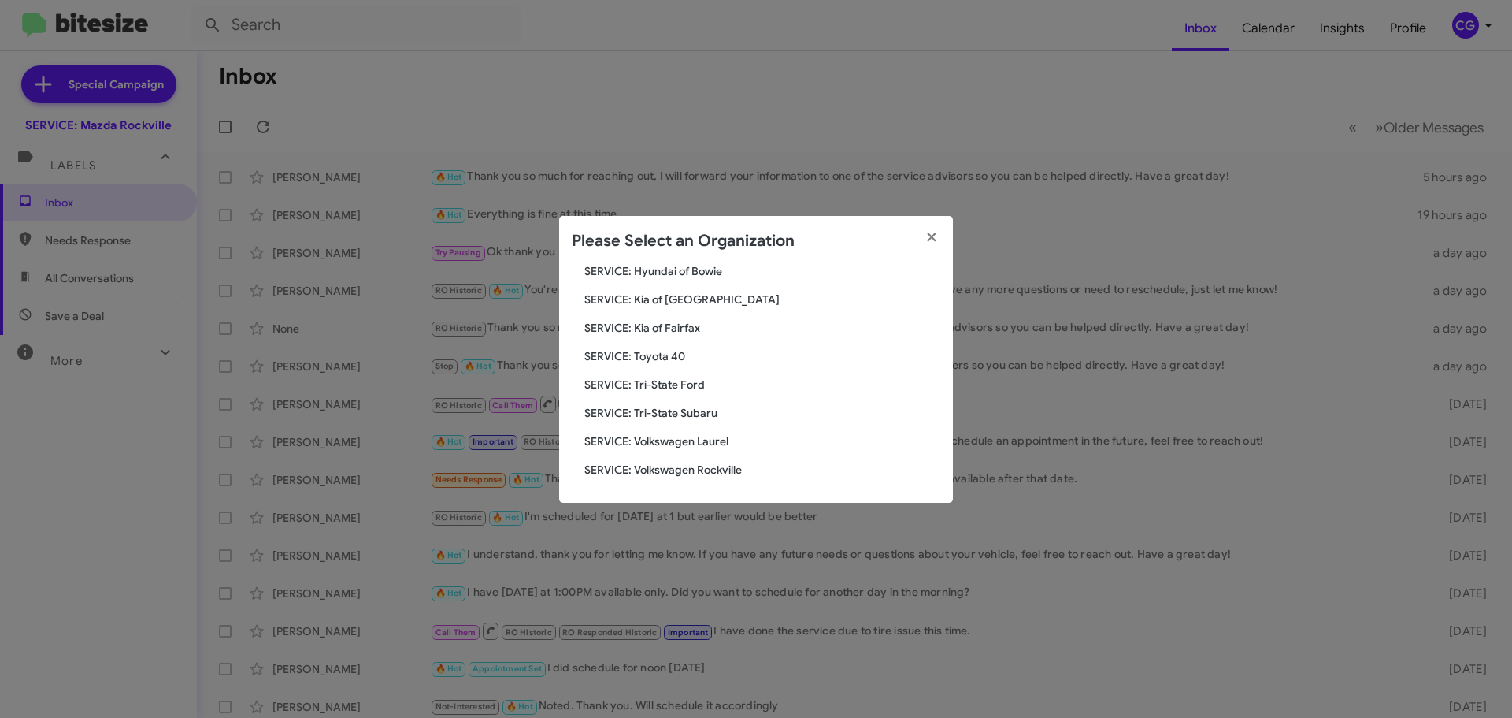
click at [689, 380] on span "SERVICE: Tri-State Ford" at bounding box center [762, 385] width 356 height 16
click at [689, 381] on span "SERVICE: Tri-State Ford" at bounding box center [762, 385] width 356 height 16
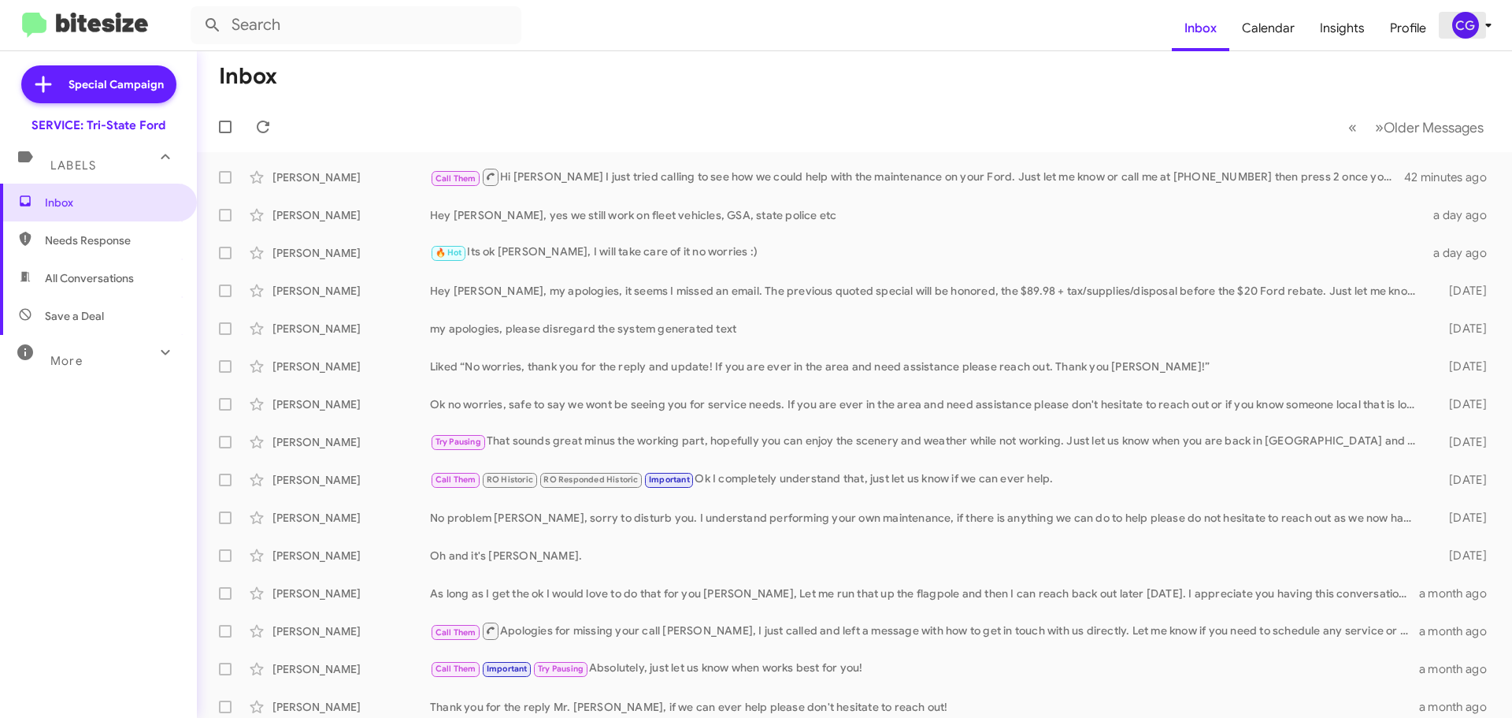
click at [1449, 27] on button "CG" at bounding box center [1467, 25] width 56 height 27
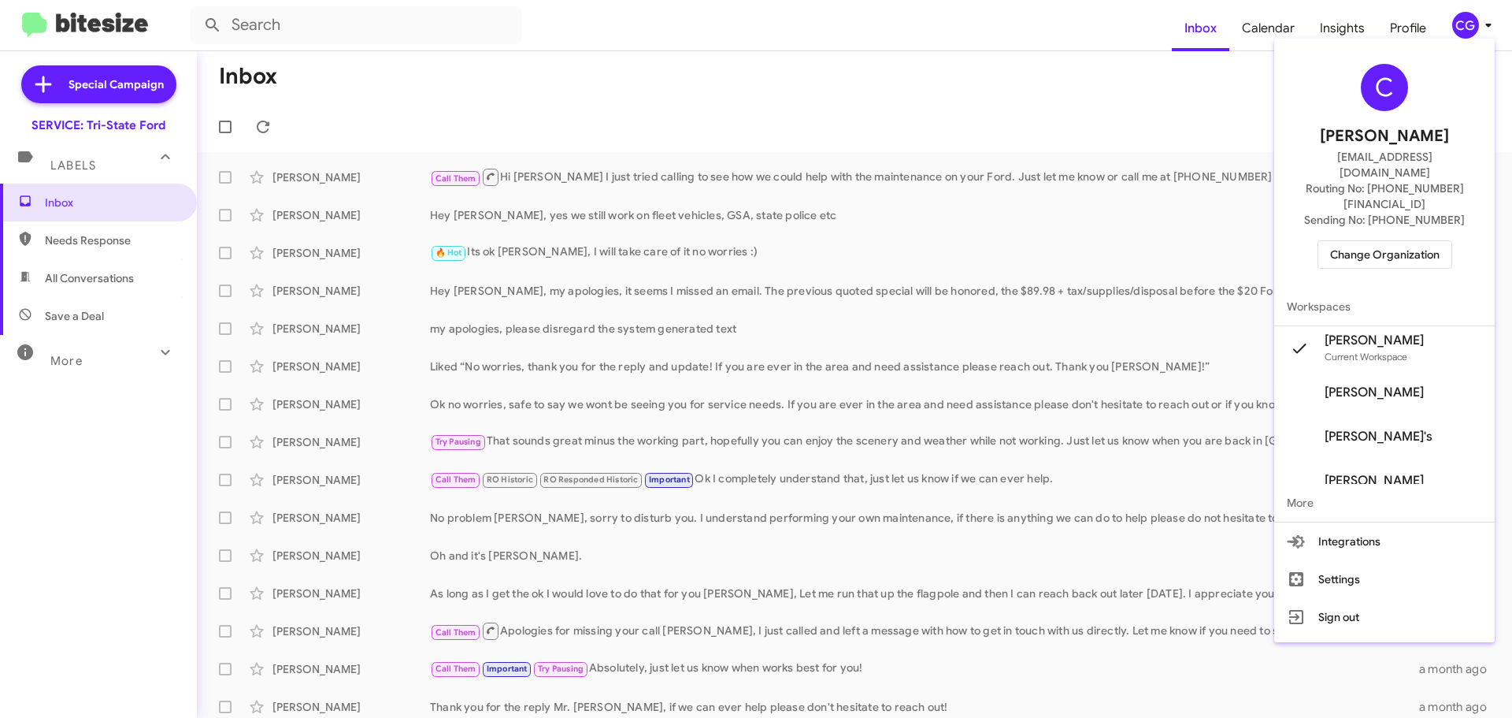
click at [1411, 241] on span "Change Organization" at bounding box center [1384, 254] width 109 height 27
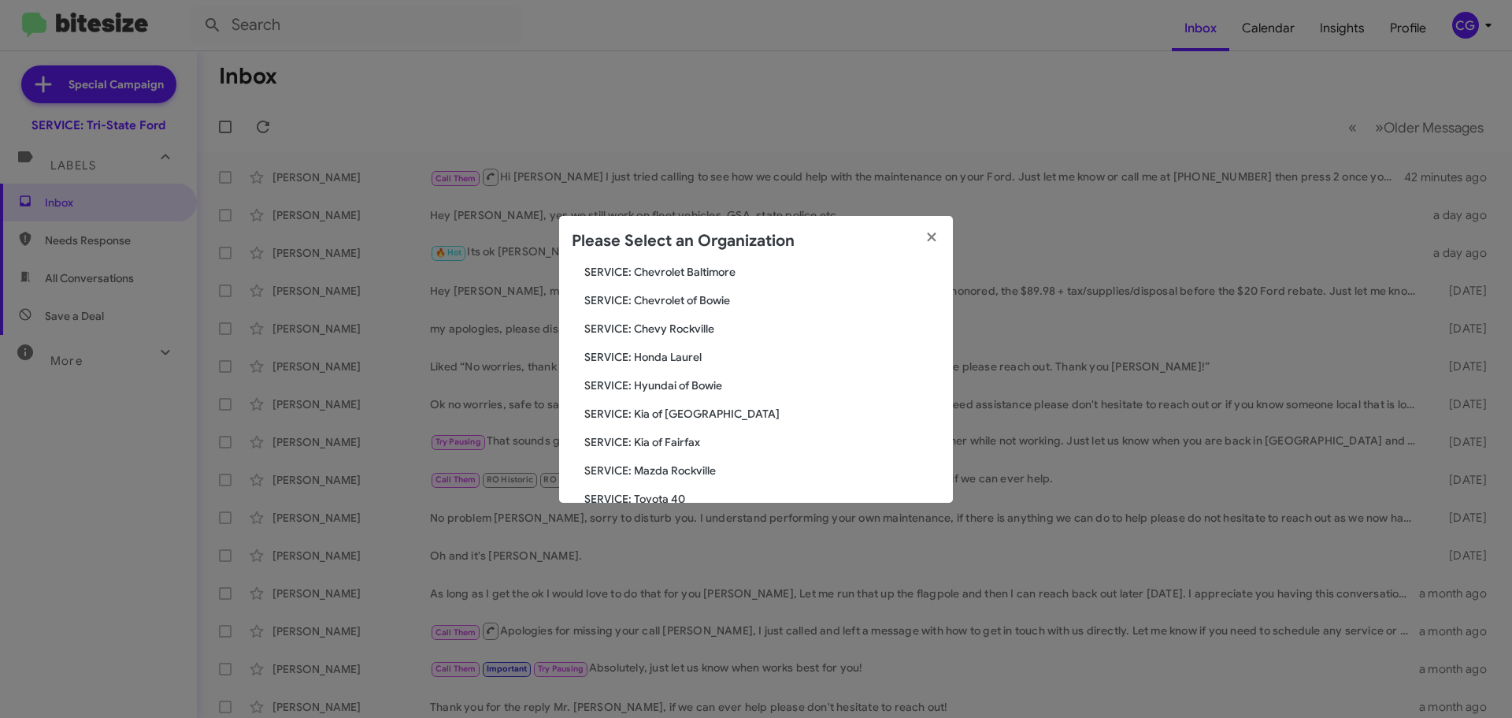
scroll to position [291, 0]
click at [692, 443] on span "SERVICE: Volkswagen Laurel" at bounding box center [762, 441] width 356 height 16
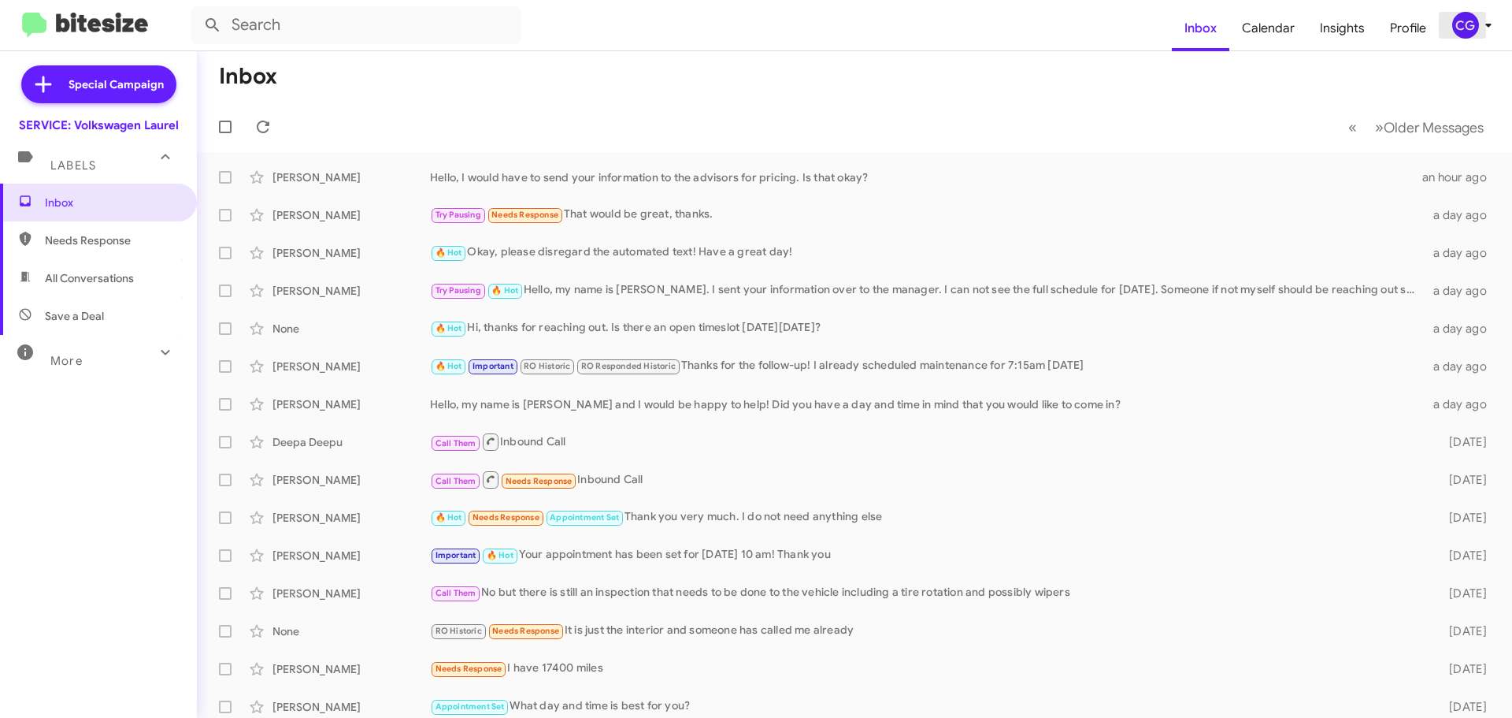
click at [1458, 31] on div "CG" at bounding box center [1466, 25] width 27 height 27
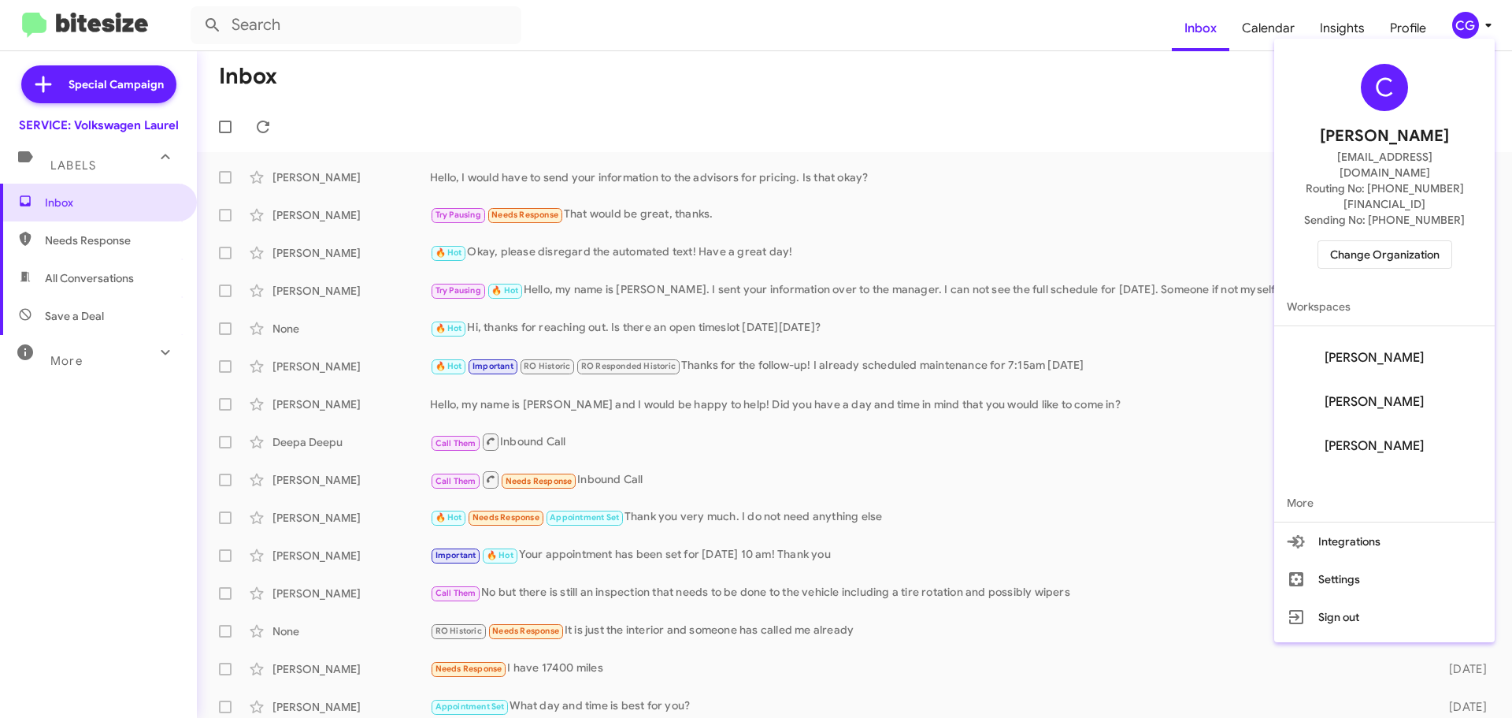
scroll to position [195, 0]
click at [1427, 241] on span "Change Organization" at bounding box center [1384, 254] width 109 height 27
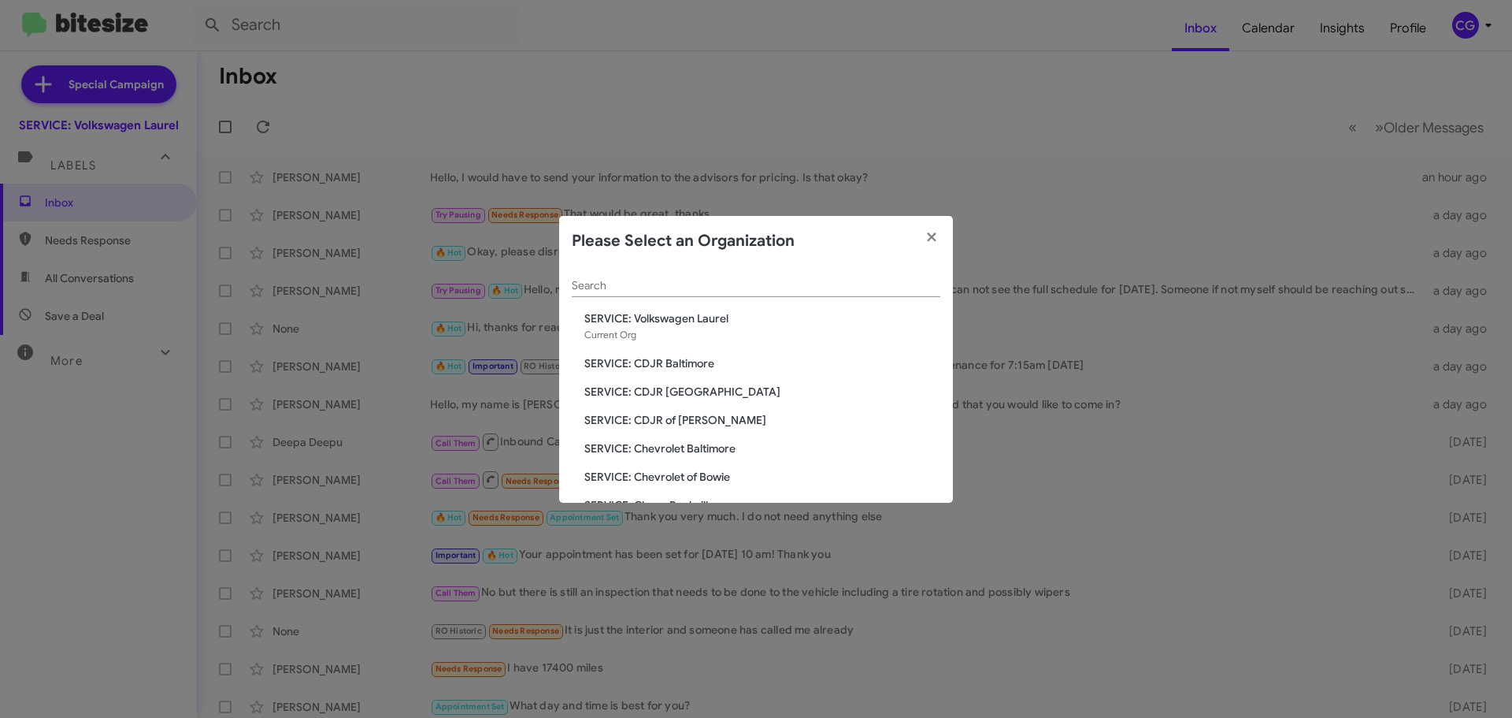
scroll to position [291, 0]
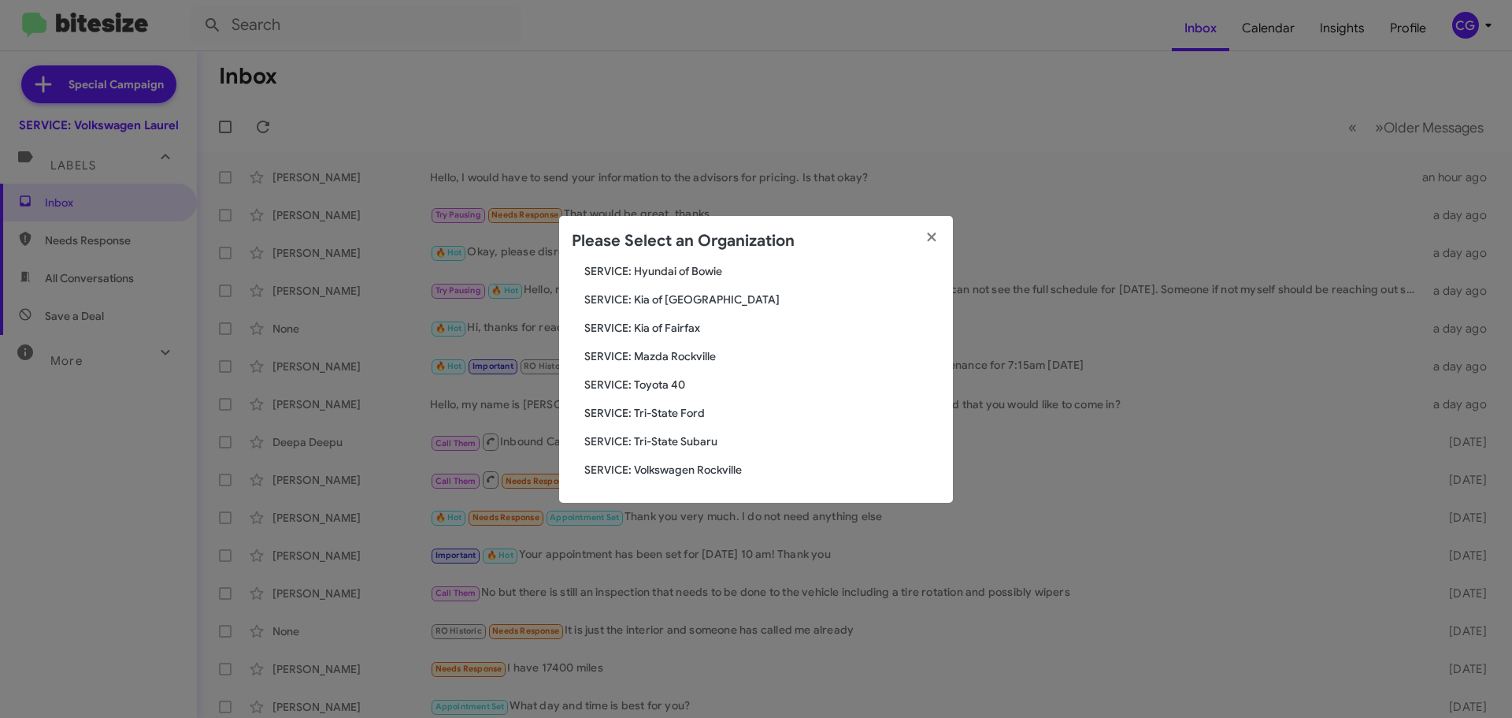
click at [690, 478] on div "Search SERVICE: Volkswagen Laurel Current Org SERVICE: CDJR Baltimore SERVICE: …" at bounding box center [756, 384] width 394 height 236
click at [703, 464] on span "SERVICE: Volkswagen Rockville" at bounding box center [762, 470] width 356 height 16
click at [700, 470] on span "SERVICE: Volkswagen Rockville" at bounding box center [762, 470] width 356 height 16
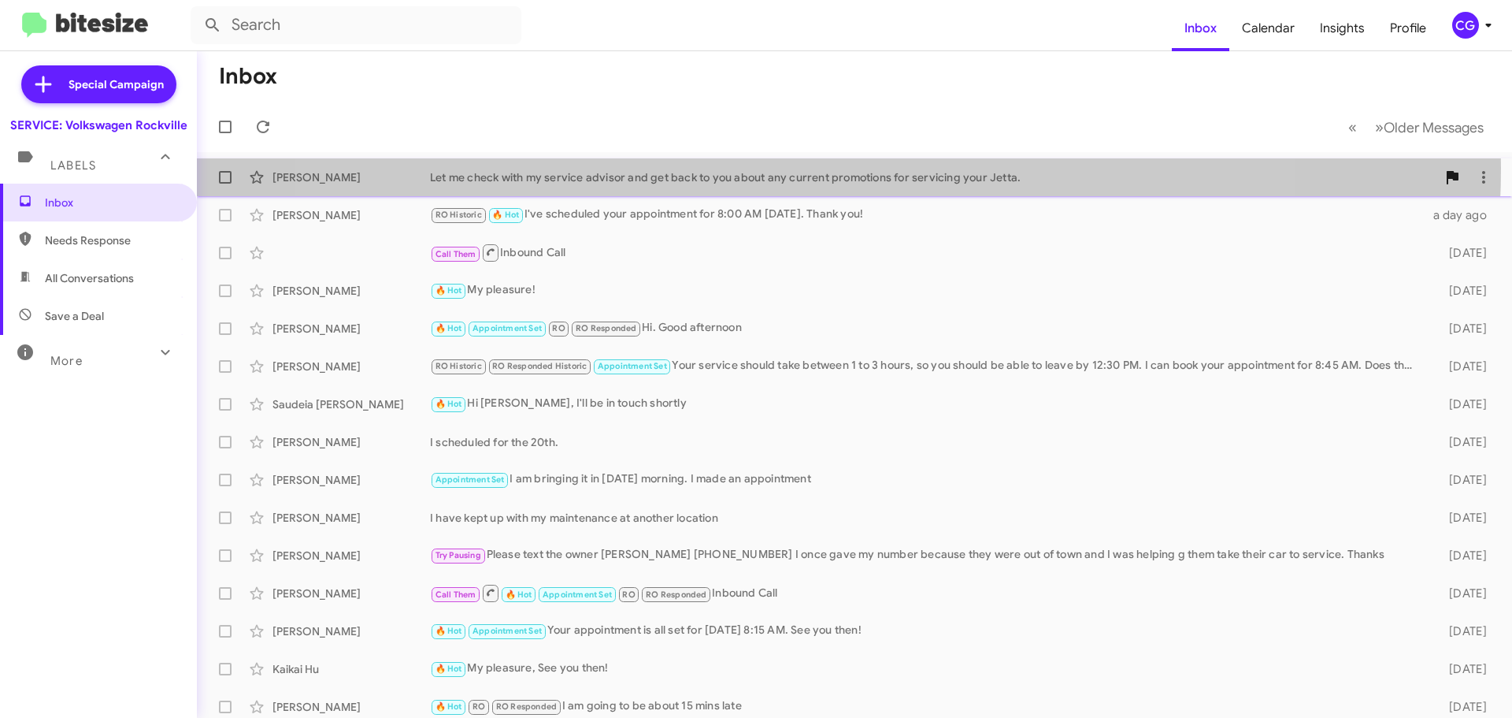
click at [796, 171] on div "[PERSON_NAME] Let me check with my service advisor and get back to you about an…" at bounding box center [855, 177] width 1290 height 32
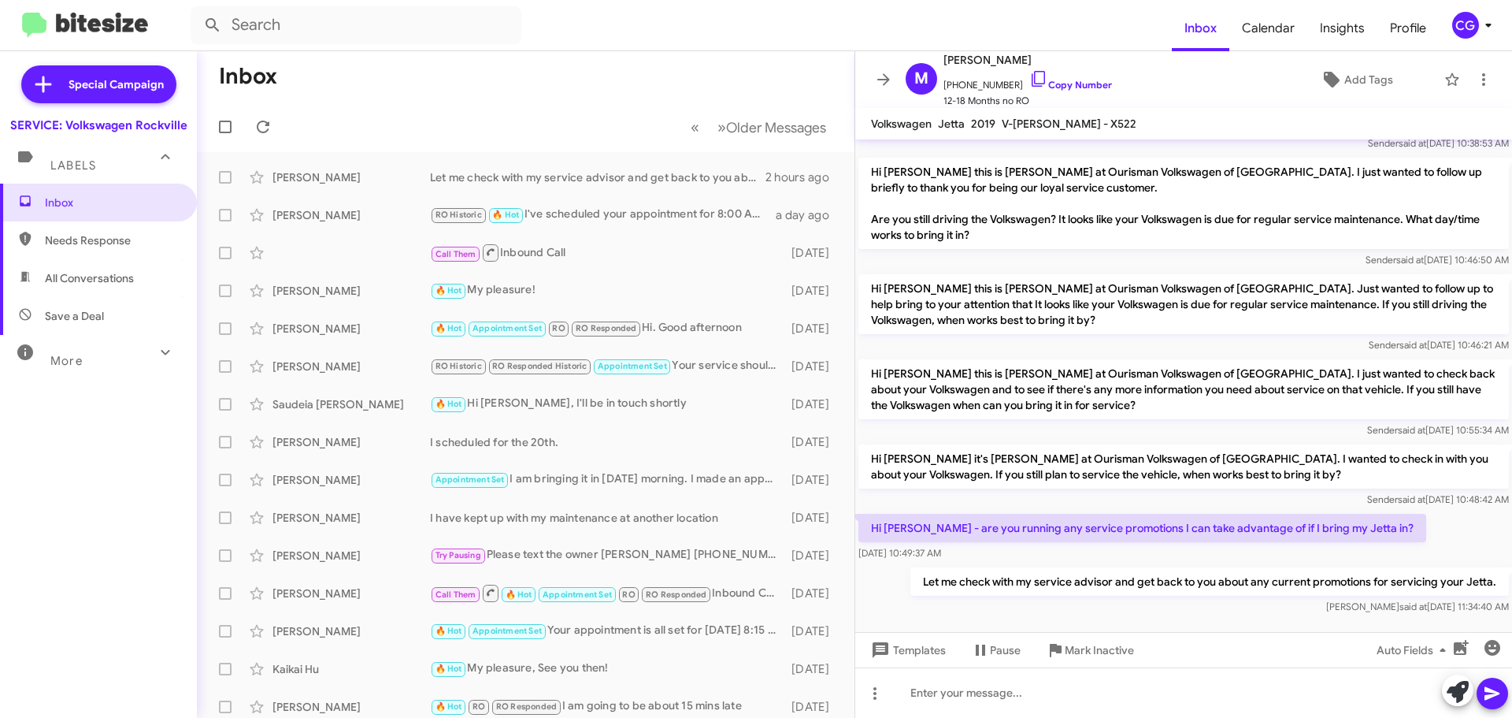
scroll to position [303, 0]
